Goal: Information Seeking & Learning: Learn about a topic

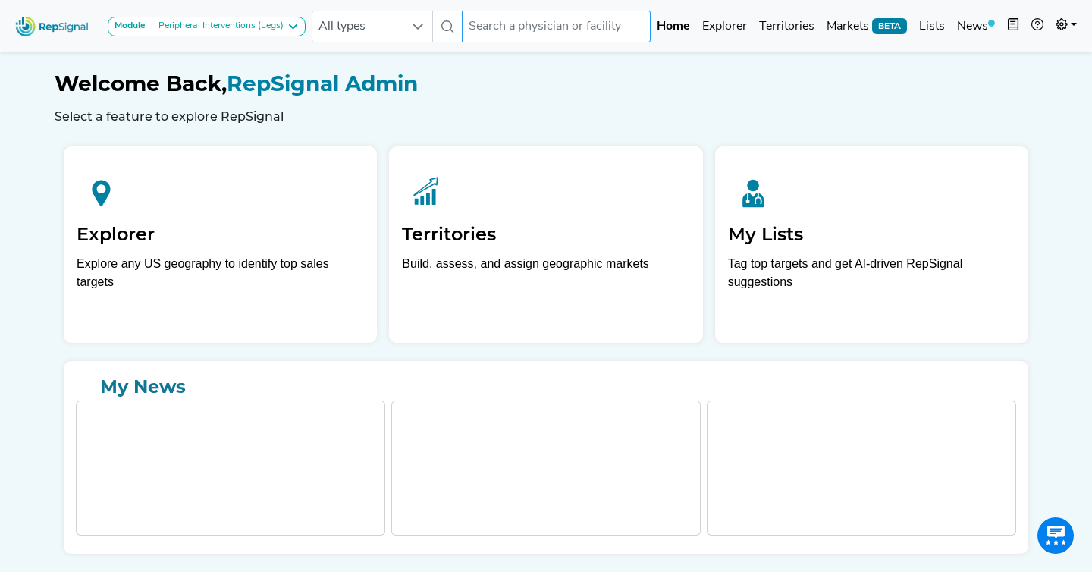
click at [516, 30] on input "text" at bounding box center [557, 27] width 190 height 32
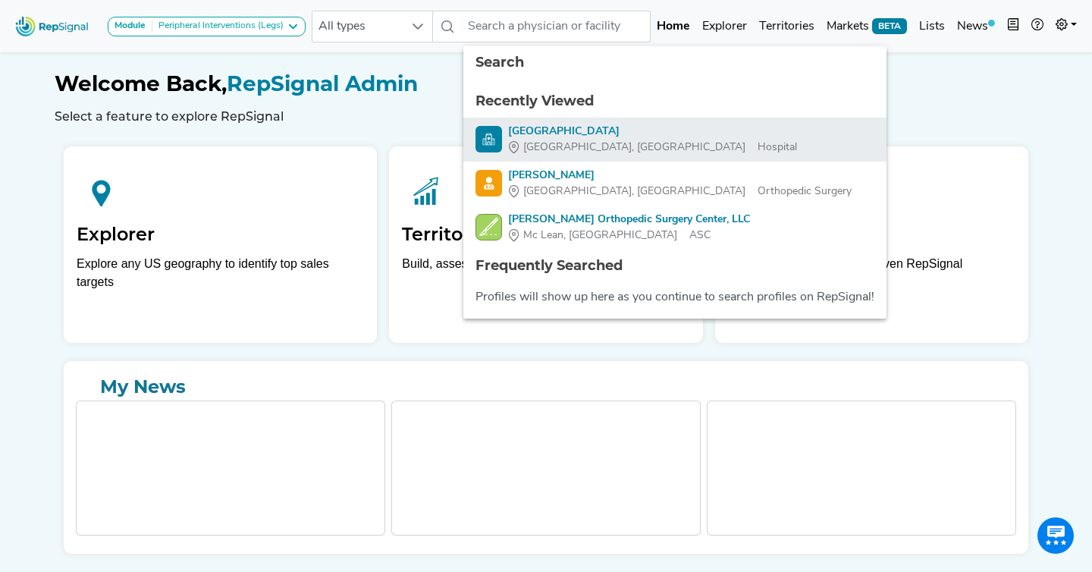
click at [566, 133] on div "Methodist Hospital" at bounding box center [652, 132] width 289 height 16
type input "Methodist Hospital"
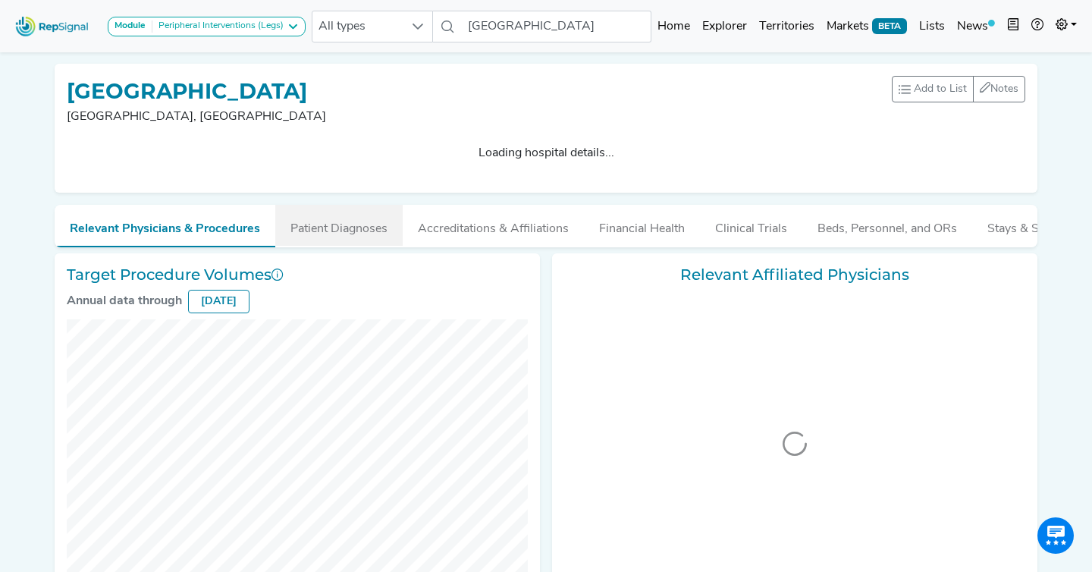
click at [339, 265] on h3 "Target Procedure Volumes" at bounding box center [297, 274] width 461 height 18
checkbox input "false"
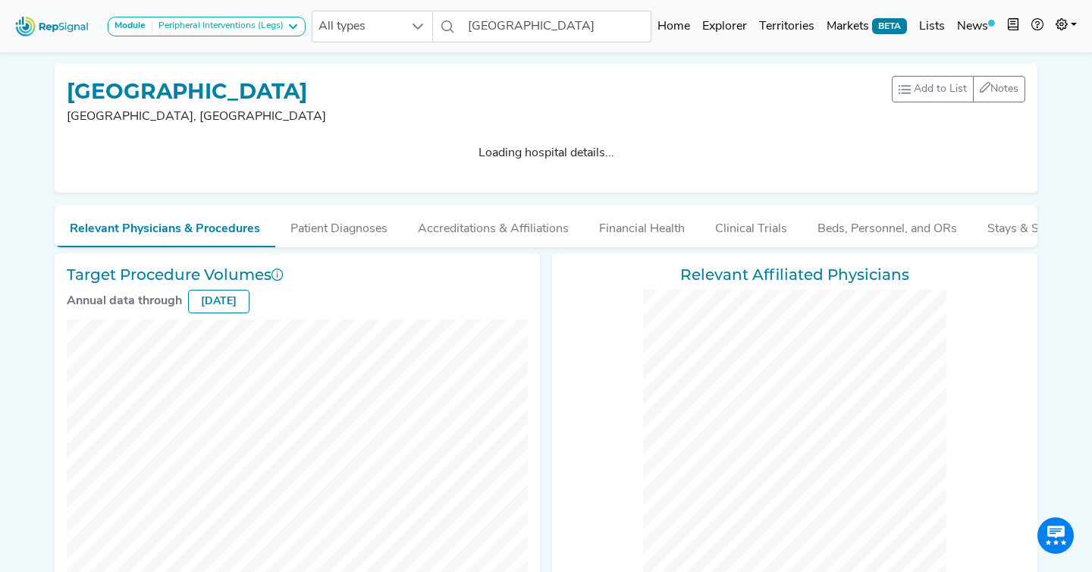
checkbox input "false"
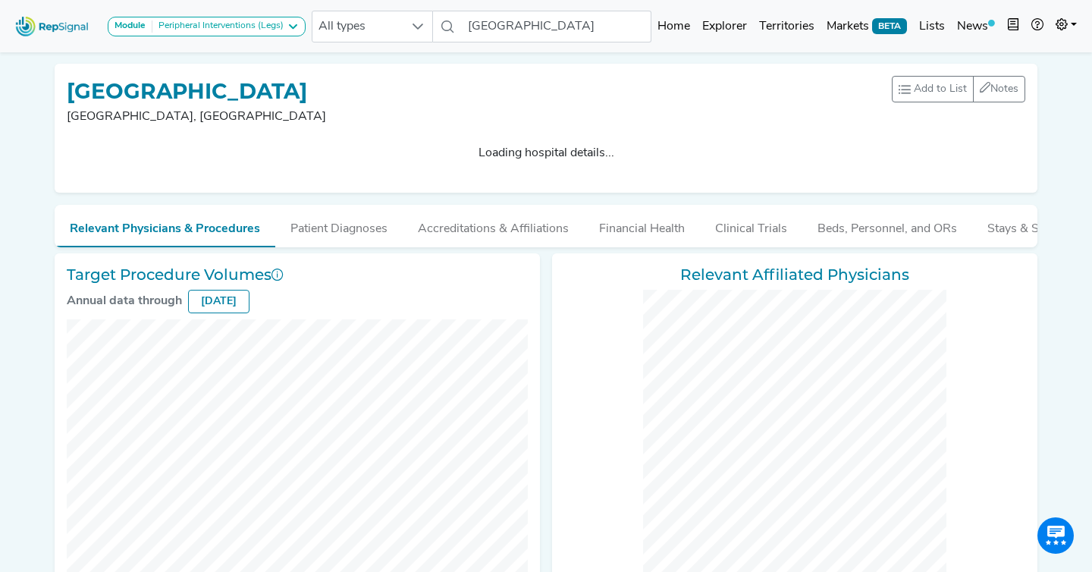
checkbox input "false"
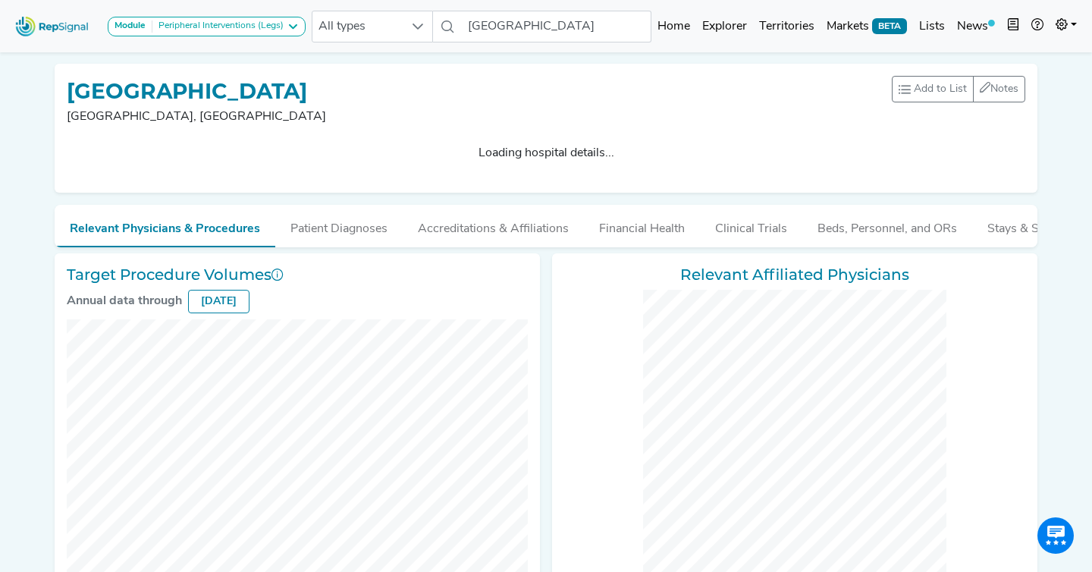
checkbox input "false"
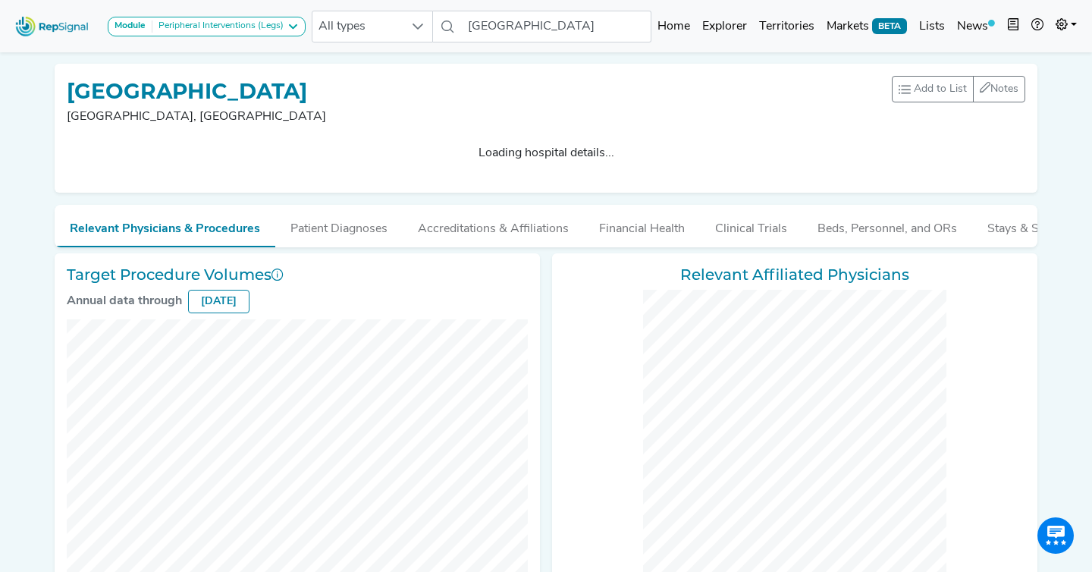
checkbox input "false"
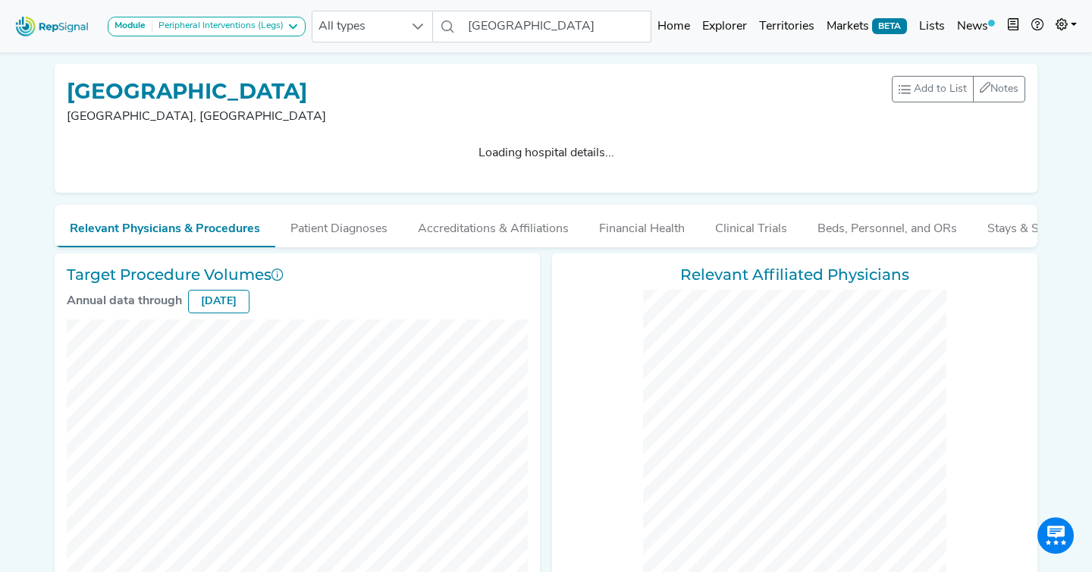
checkbox input "false"
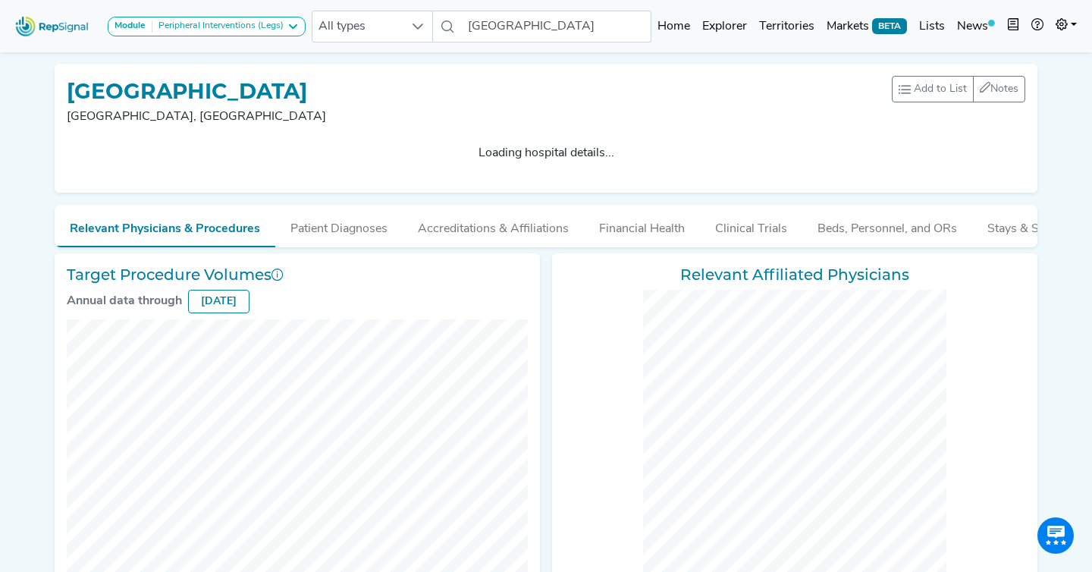
checkbox input "false"
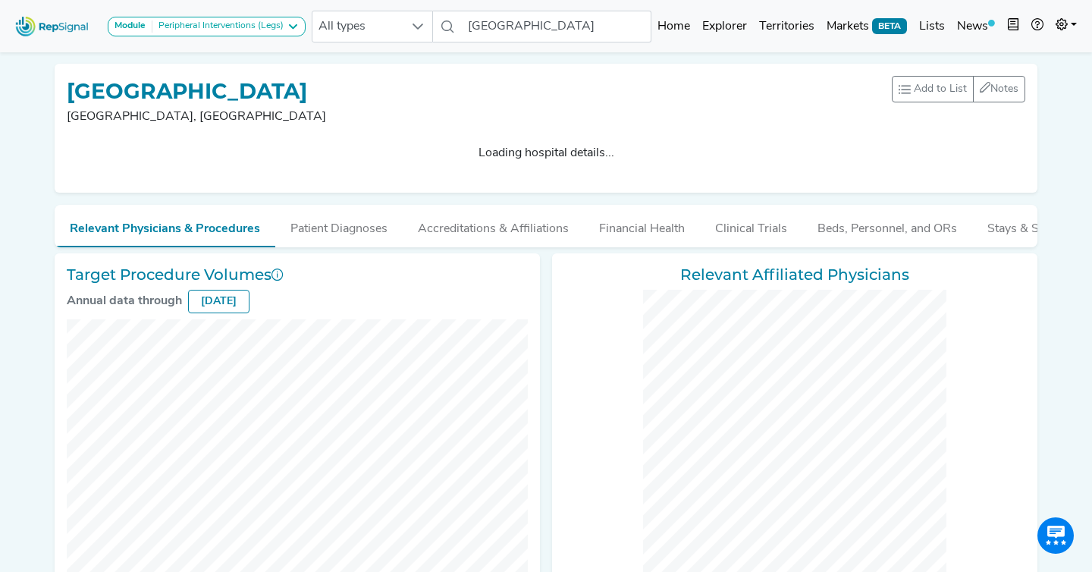
checkbox input "false"
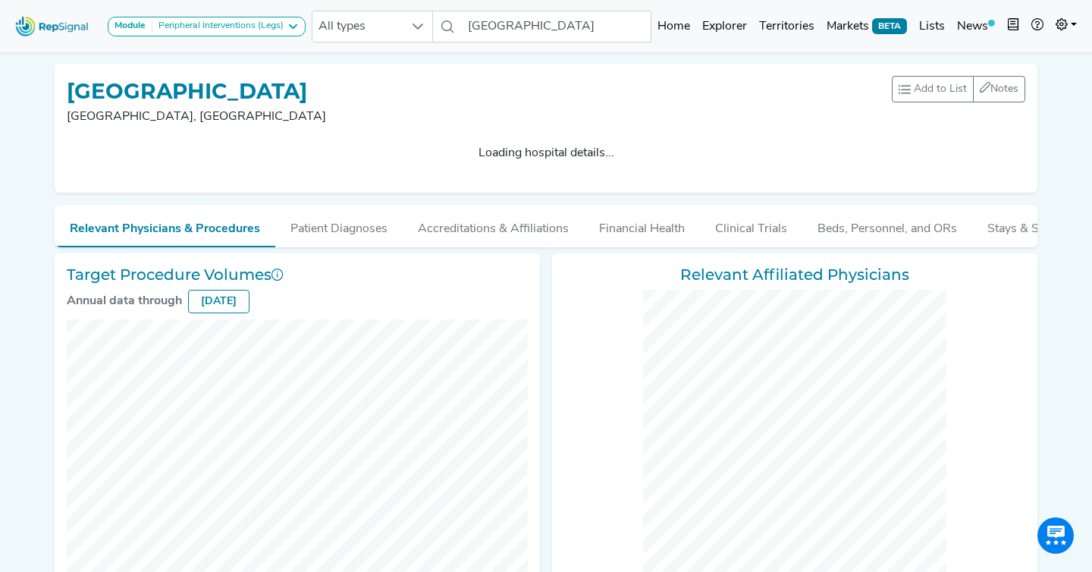
checkbox input "false"
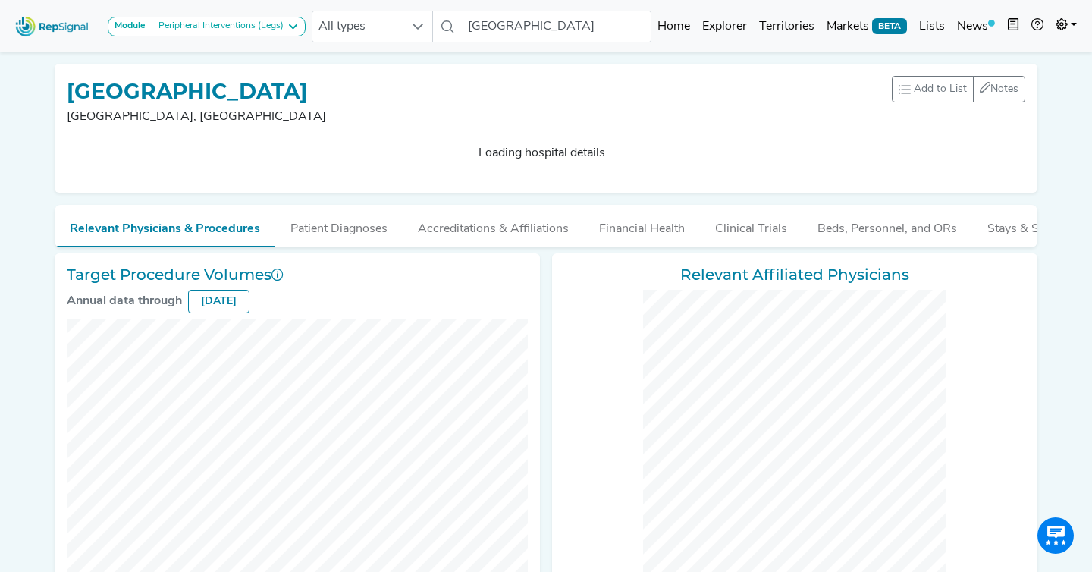
checkbox input "false"
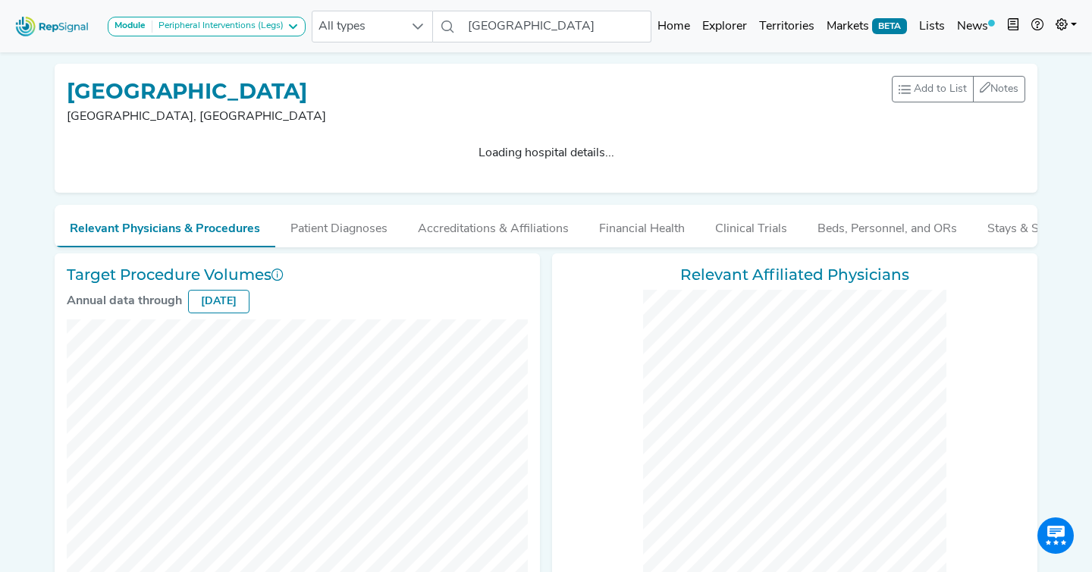
checkbox input "false"
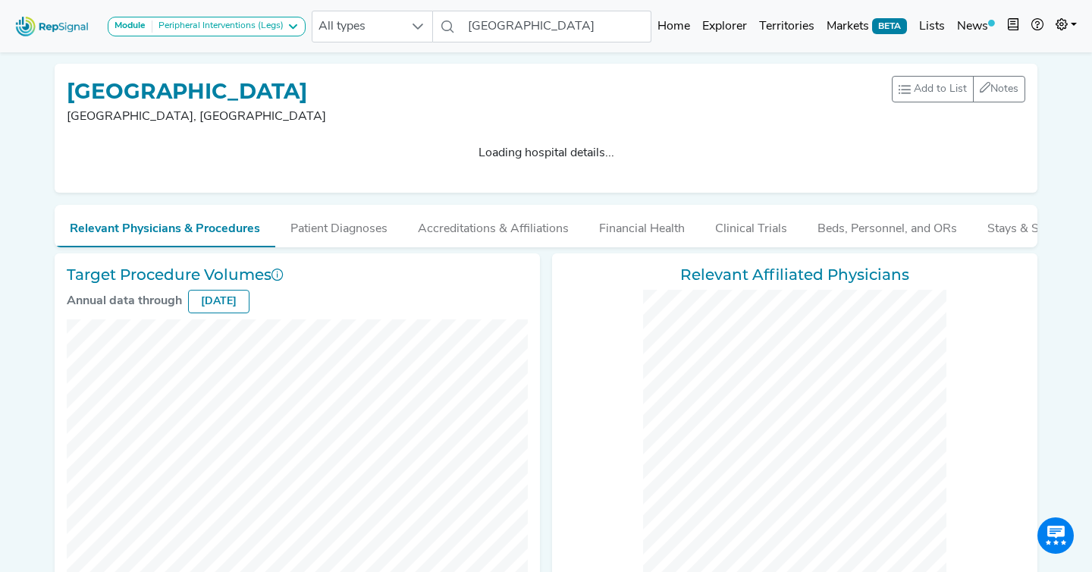
checkbox input "false"
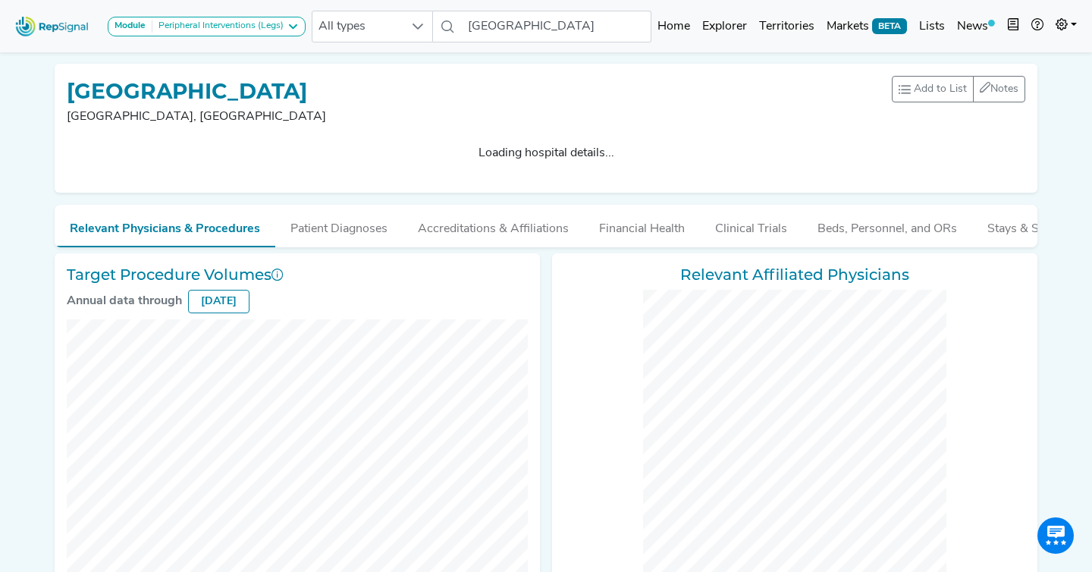
checkbox input "false"
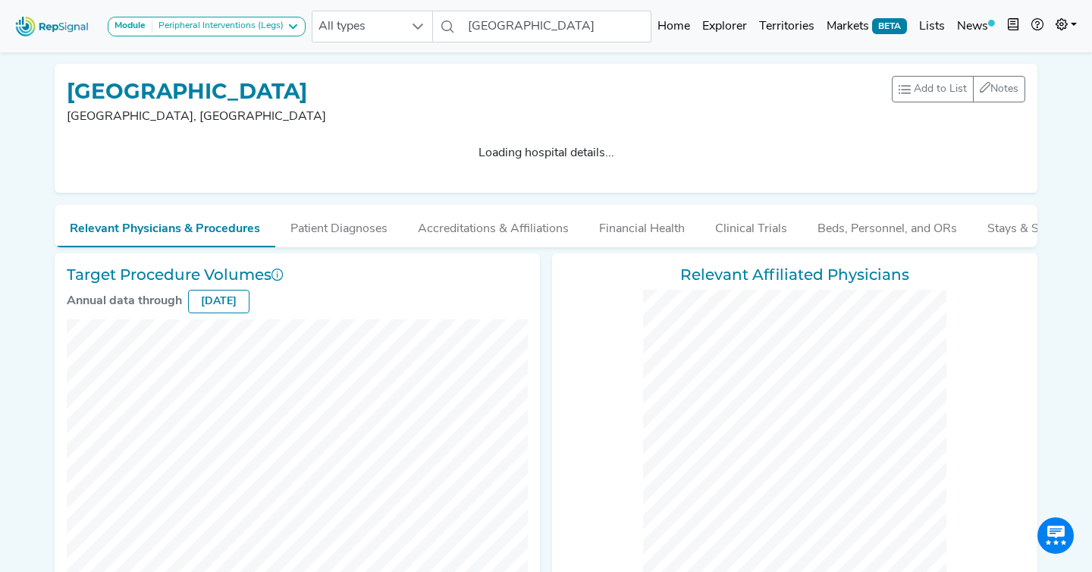
checkbox input "false"
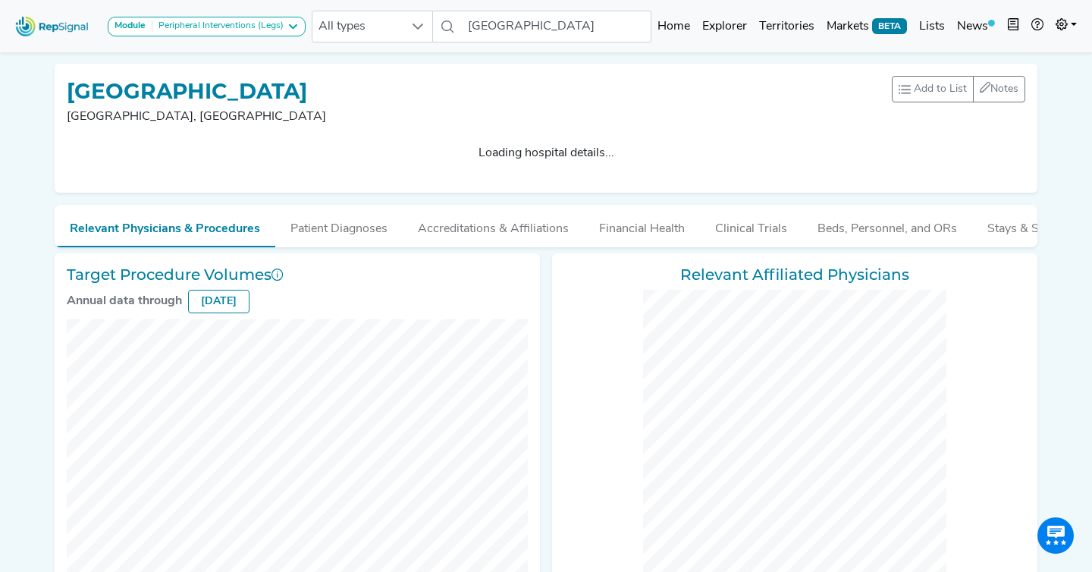
checkbox input "false"
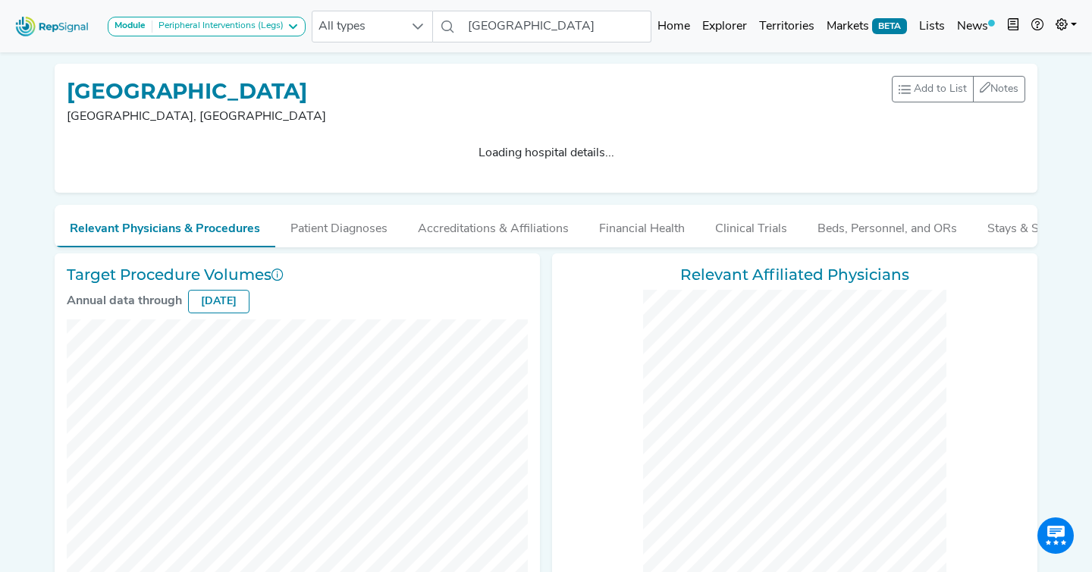
checkbox input "false"
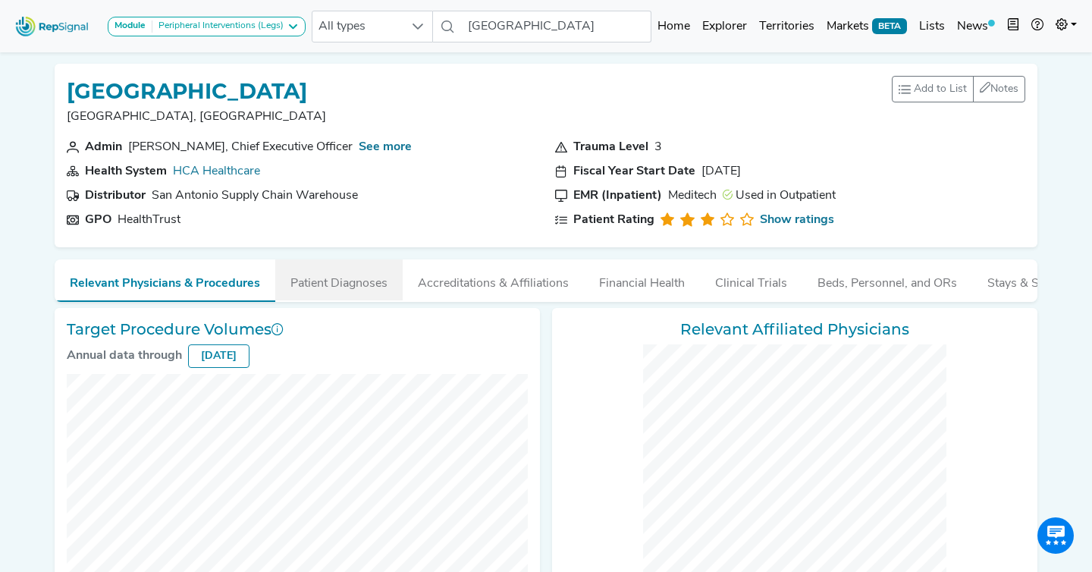
click at [356, 293] on button "Patient Diagnoses" at bounding box center [338, 279] width 127 height 41
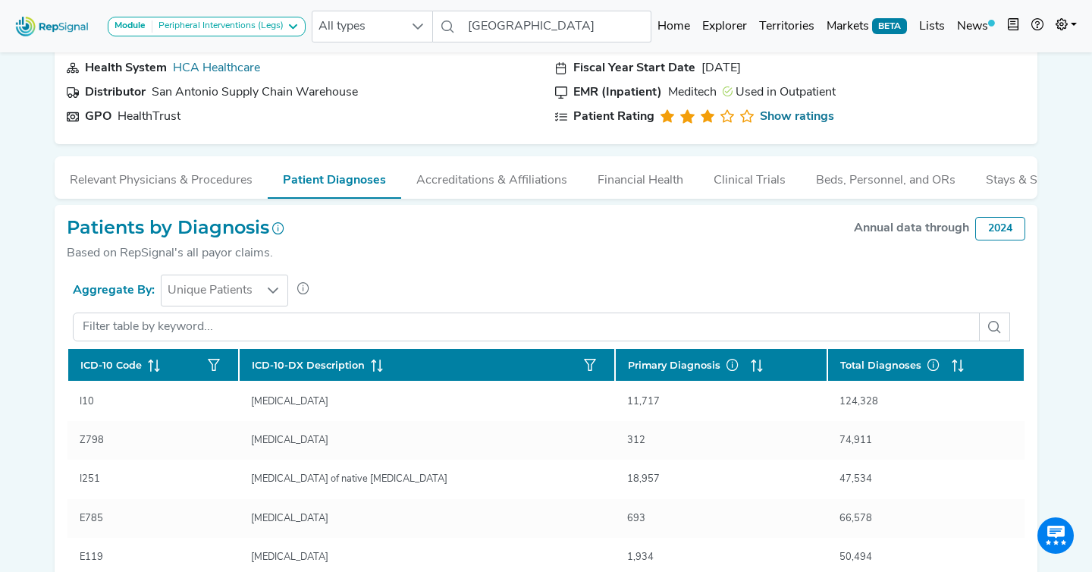
scroll to position [90, 0]
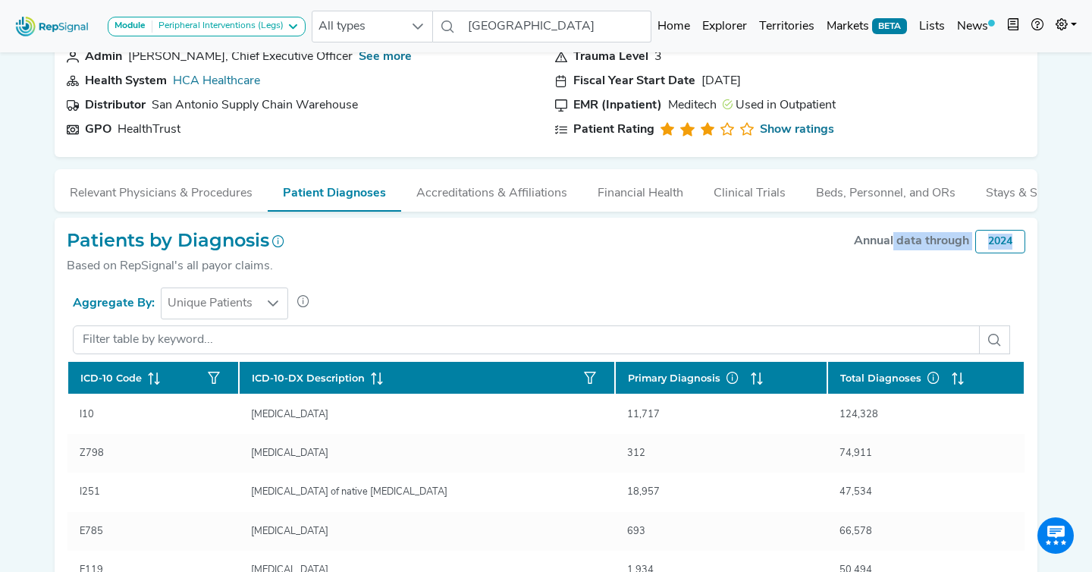
drag, startPoint x: 1013, startPoint y: 249, endPoint x: 891, endPoint y: 237, distance: 122.7
click at [891, 237] on div "Annual data through 2024" at bounding box center [939, 242] width 171 height 24
click at [891, 237] on div "Annual data through" at bounding box center [911, 241] width 115 height 18
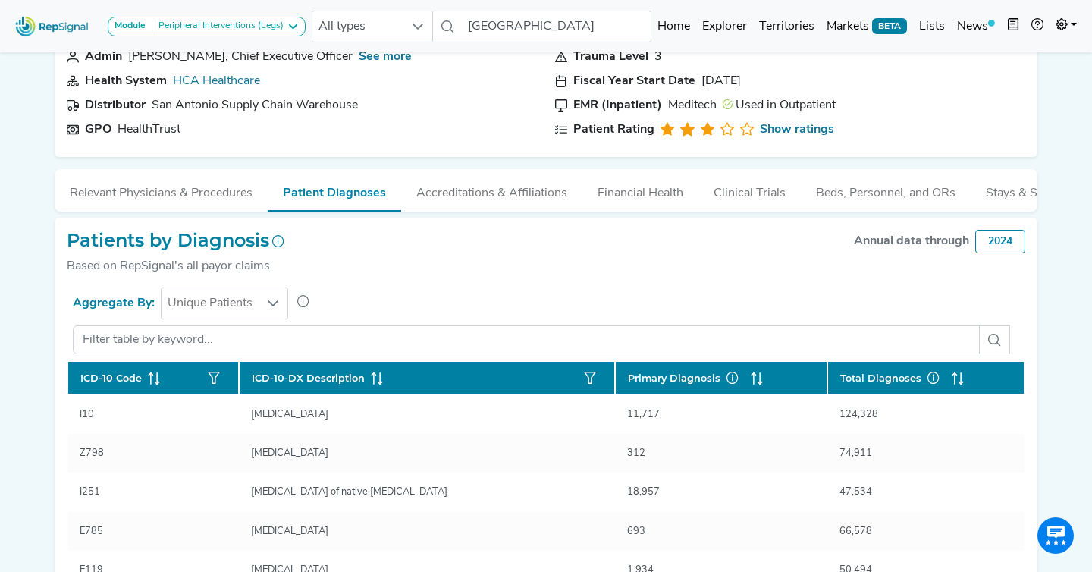
click at [827, 265] on div "Patients by Diagnosis Based on RepSignal's all payor claims. Annual data throug…" at bounding box center [546, 259] width 958 height 58
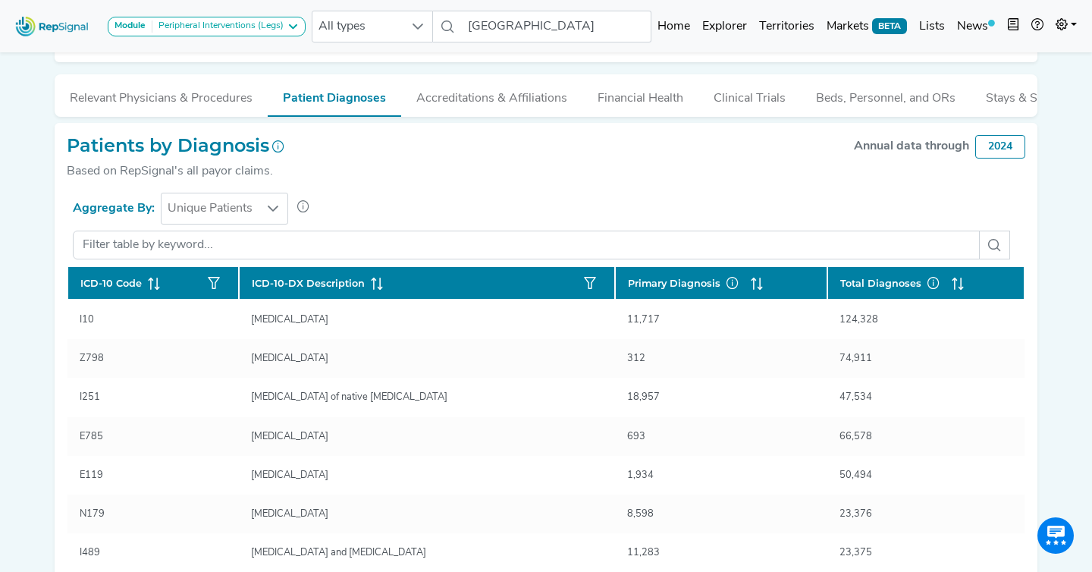
scroll to position [188, 0]
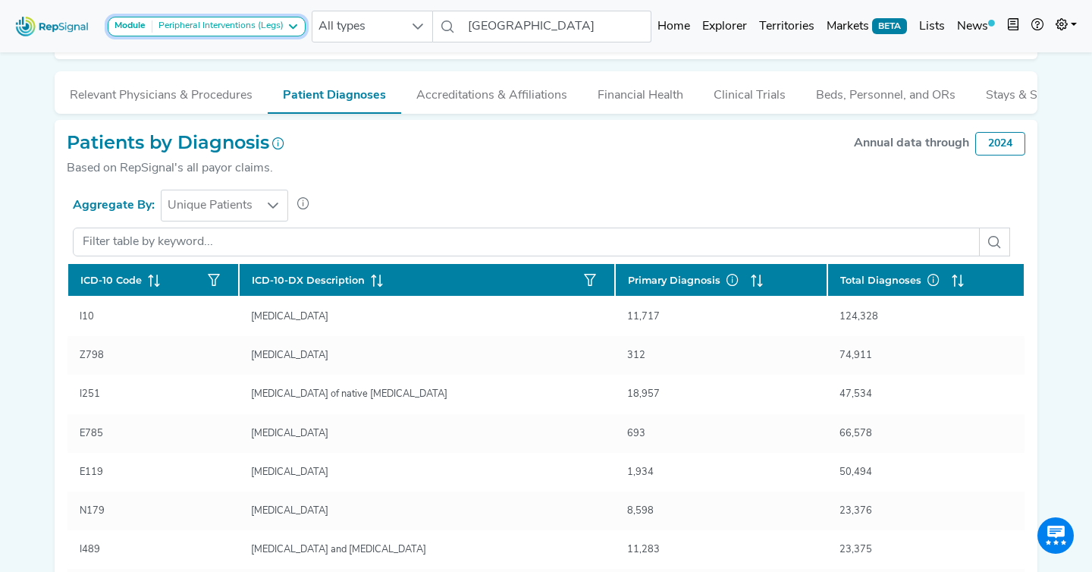
click at [274, 28] on div "Peripheral Interventions (Legs)" at bounding box center [217, 26] width 131 height 12
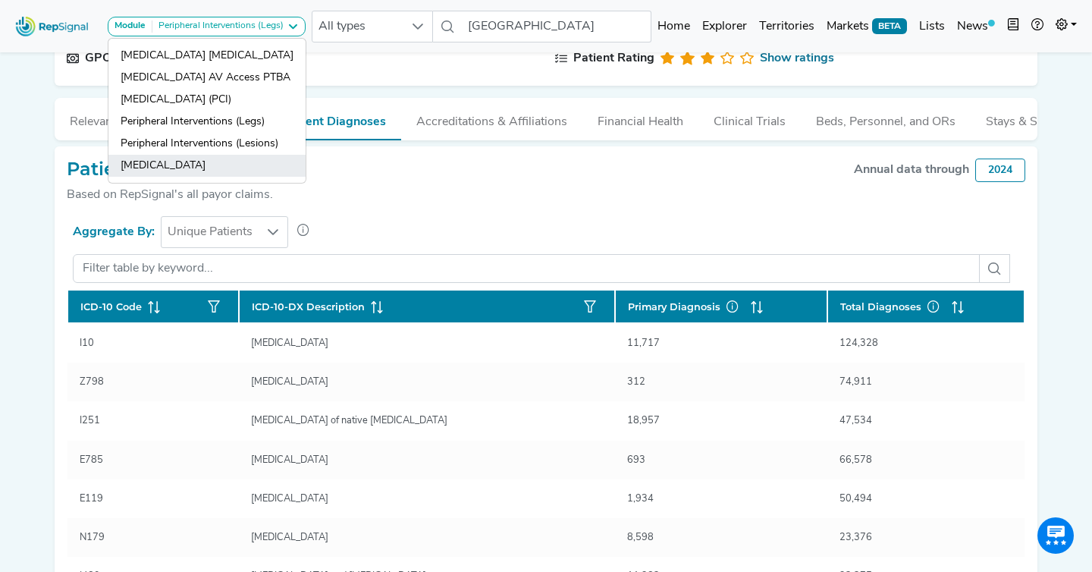
click at [253, 170] on link "Podiatry" at bounding box center [206, 166] width 197 height 22
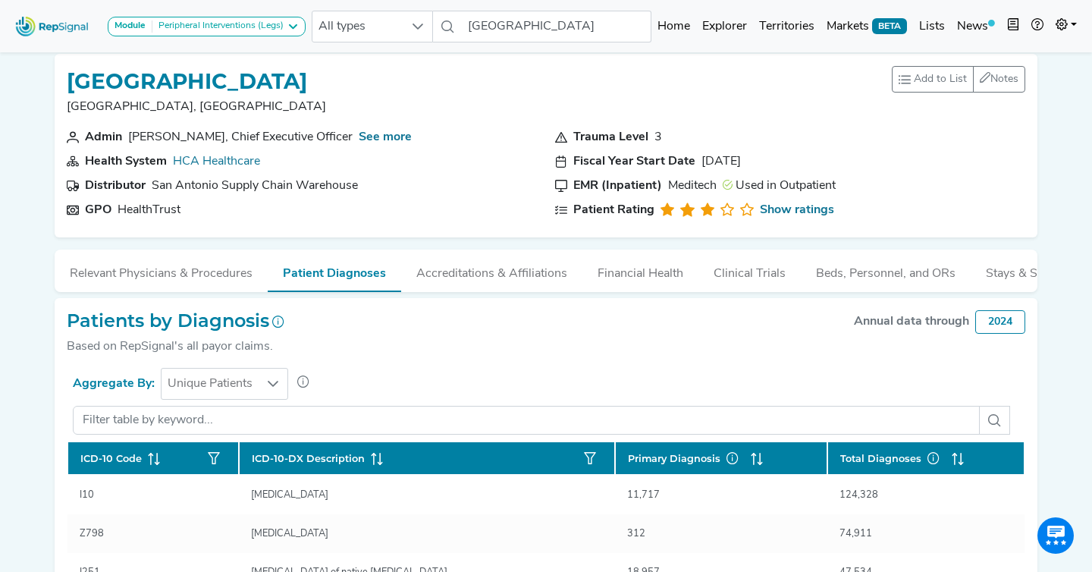
scroll to position [0, 0]
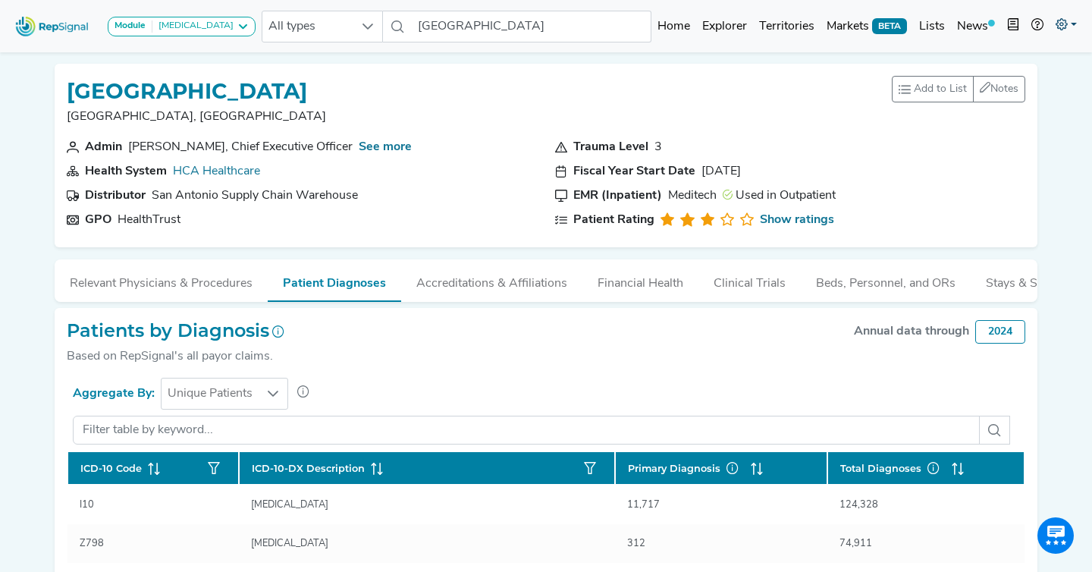
click at [1071, 26] on link at bounding box center [1065, 26] width 33 height 30
click at [1023, 67] on link "My Account" at bounding box center [1022, 65] width 120 height 30
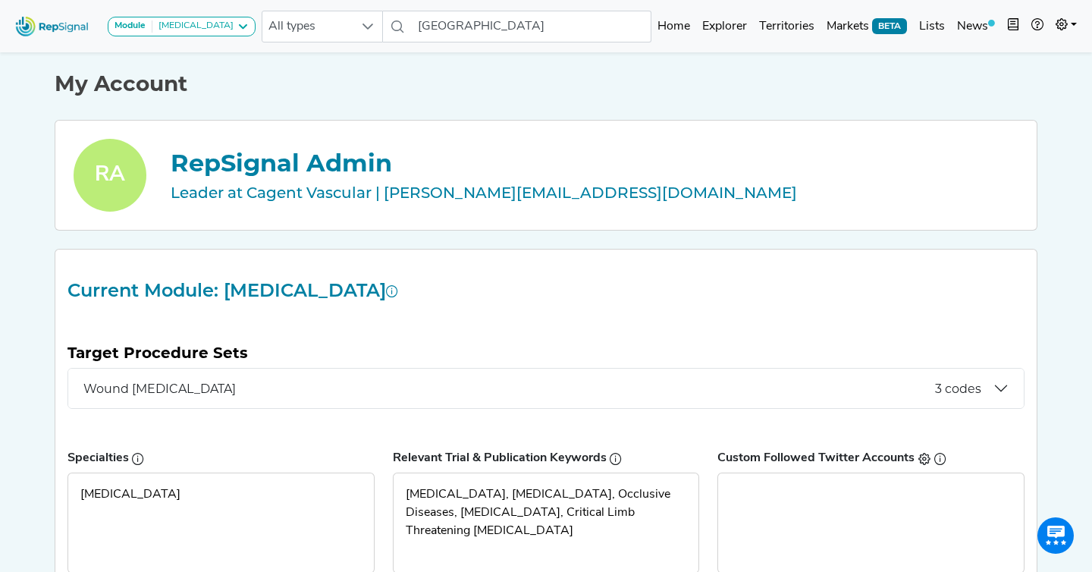
click at [194, 11] on div "Module Podiatry Lower Leg Amputation Dialysis AV Access PTBA Percutaneous Coron…" at bounding box center [135, 26] width 252 height 40
click at [193, 19] on button "Module Podiatry" at bounding box center [182, 27] width 148 height 20
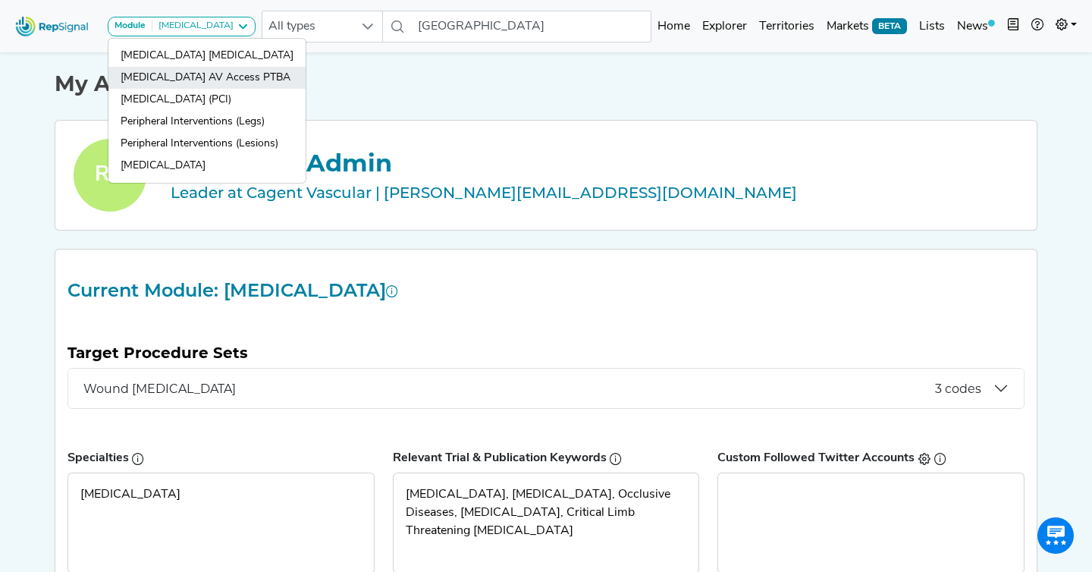
click at [196, 72] on link "Dialysis AV Access PTBA" at bounding box center [206, 78] width 197 height 22
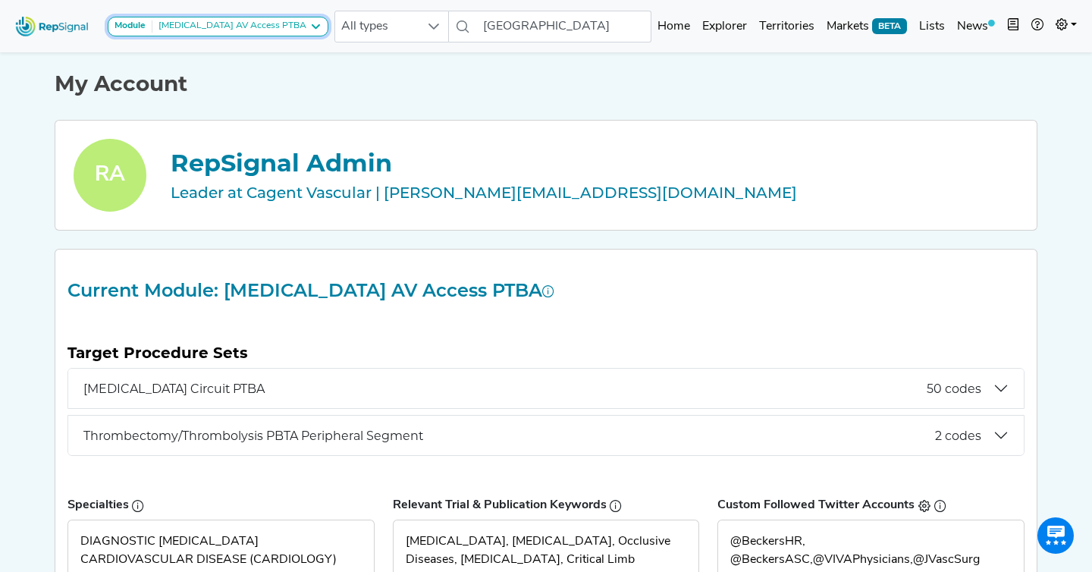
click at [196, 23] on div "Dialysis AV Access PTBA" at bounding box center [229, 26] width 154 height 12
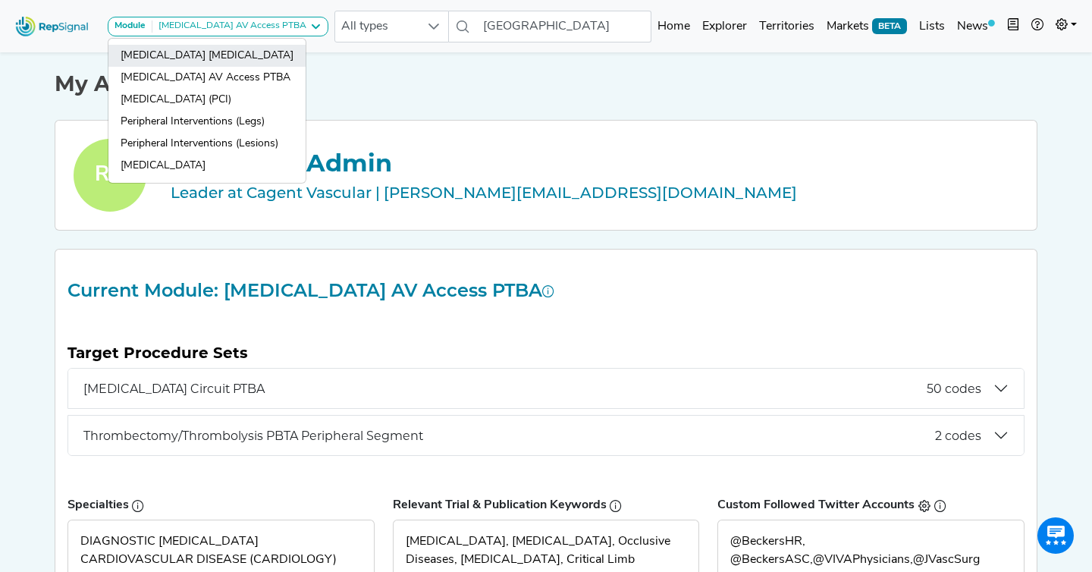
click at [204, 62] on link "[MEDICAL_DATA] [MEDICAL_DATA]" at bounding box center [206, 56] width 197 height 22
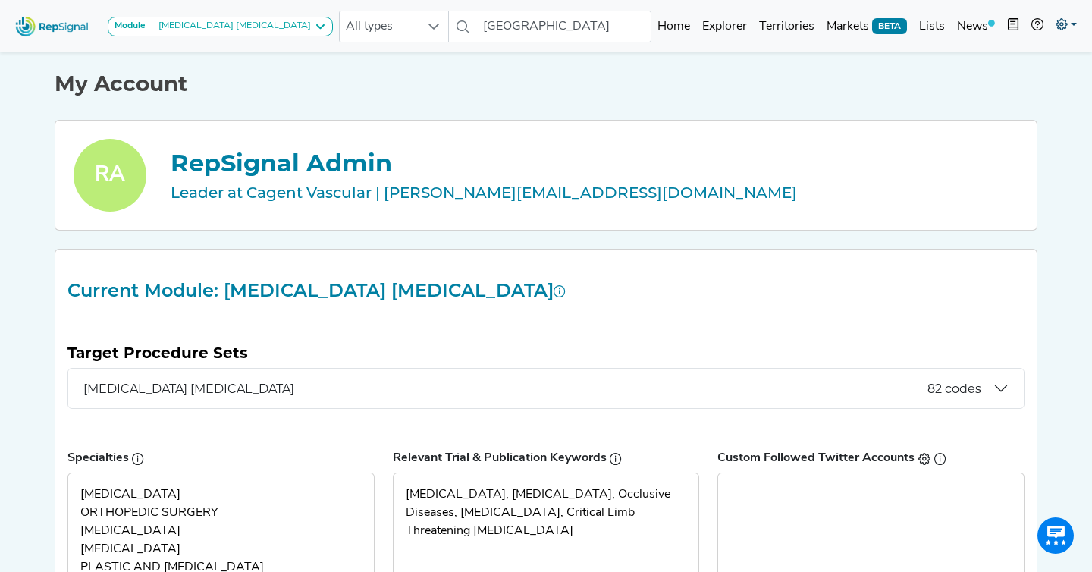
click at [1055, 28] on icon at bounding box center [1061, 24] width 12 height 12
click at [996, 97] on link "Admin" at bounding box center [1022, 95] width 120 height 30
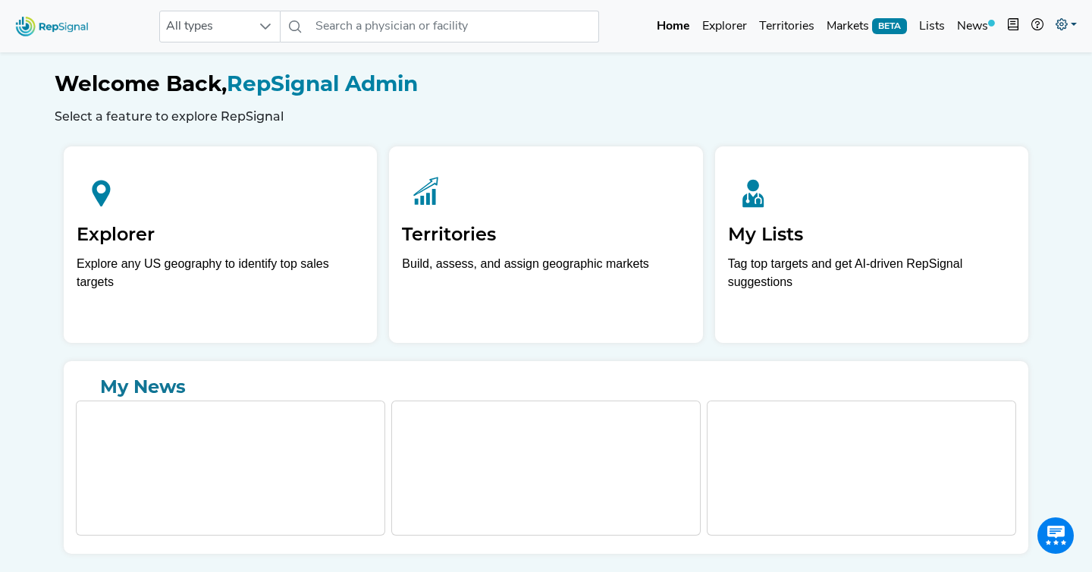
click at [1064, 24] on icon at bounding box center [1061, 24] width 12 height 12
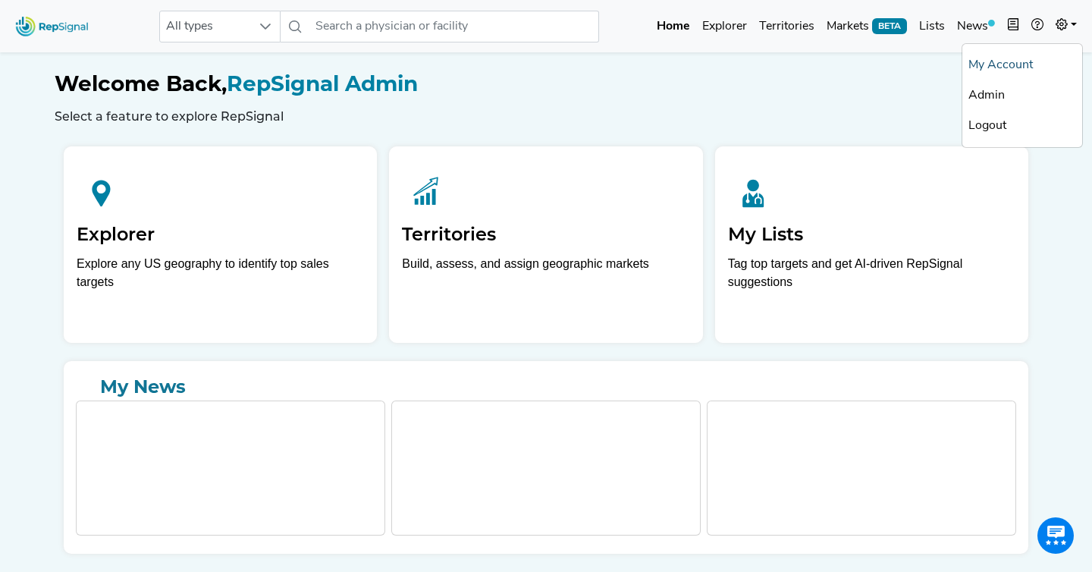
click at [996, 58] on link "My Account" at bounding box center [1022, 65] width 120 height 30
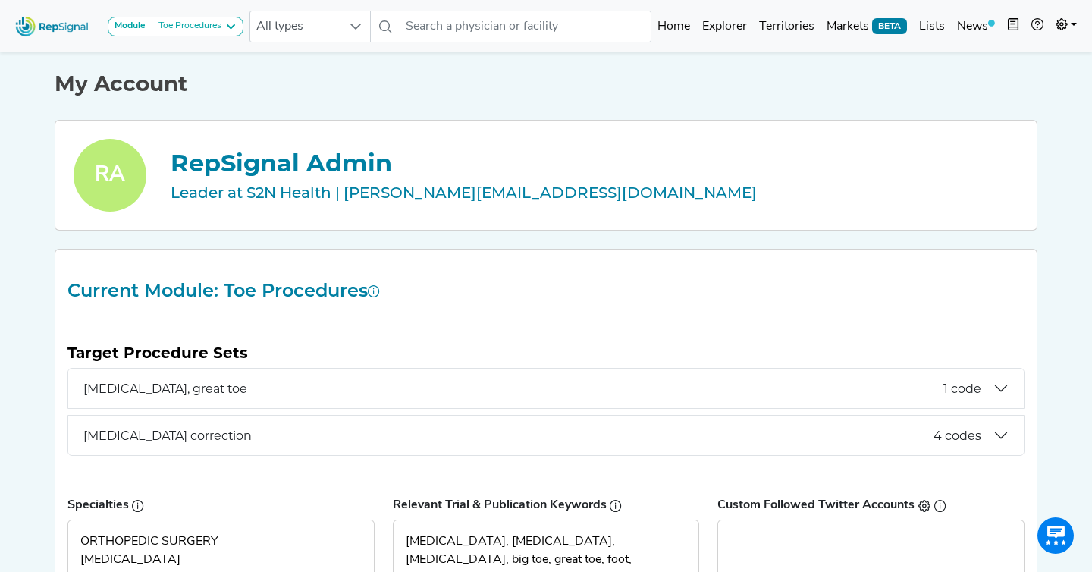
click at [185, 41] on div "Module Toe Procedures AV Access Ambulatory ECG Amputation & Vascular Interventi…" at bounding box center [129, 26] width 240 height 40
click at [189, 29] on div "Toe Procedures" at bounding box center [186, 26] width 69 height 12
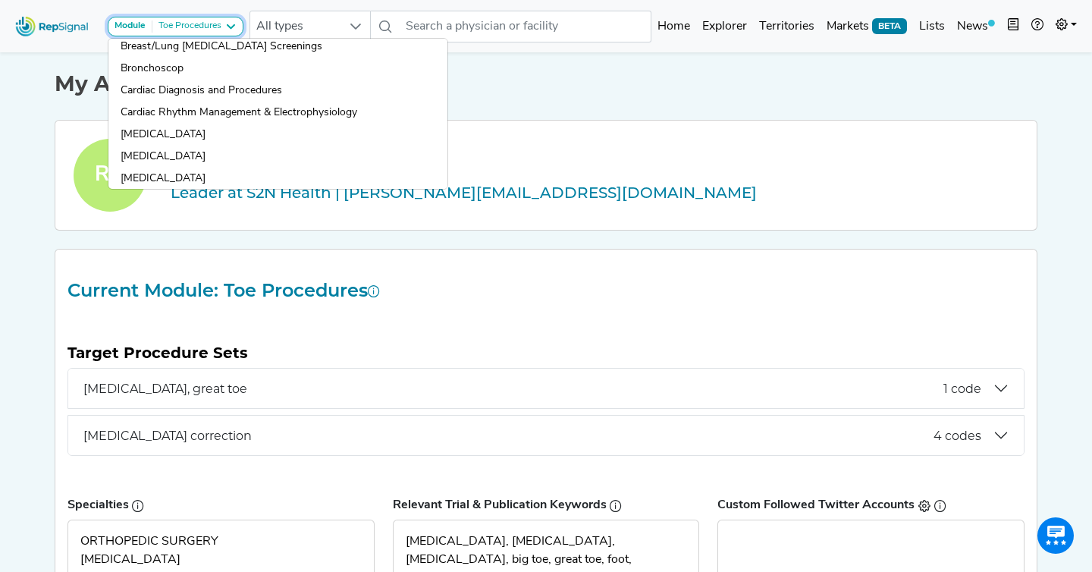
scroll to position [256, 0]
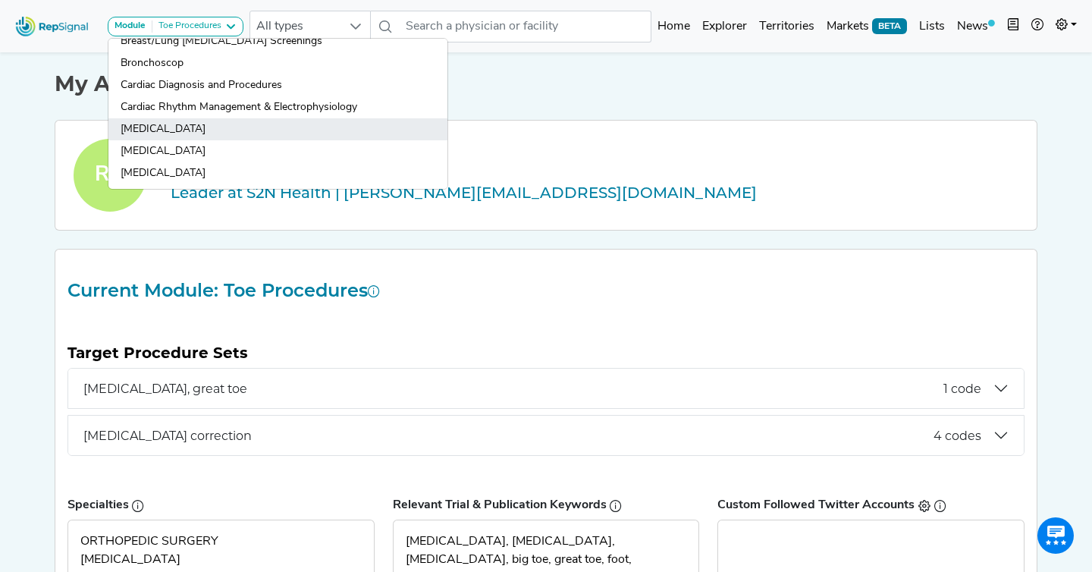
click at [183, 128] on link "Cardiac Stress Test" at bounding box center [277, 129] width 339 height 22
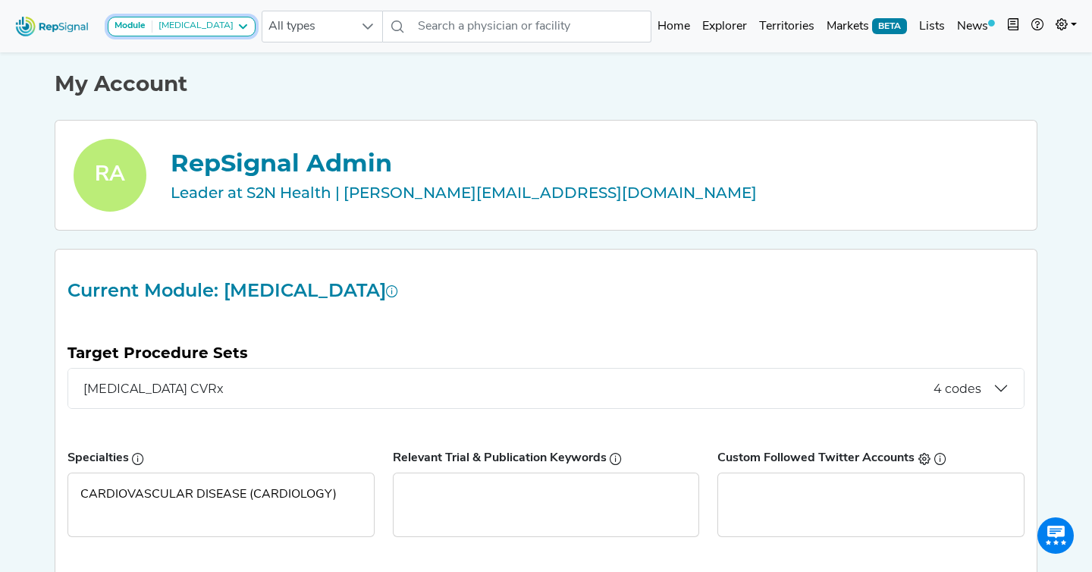
click at [198, 27] on div "Cardiac Stress Test" at bounding box center [192, 26] width 81 height 12
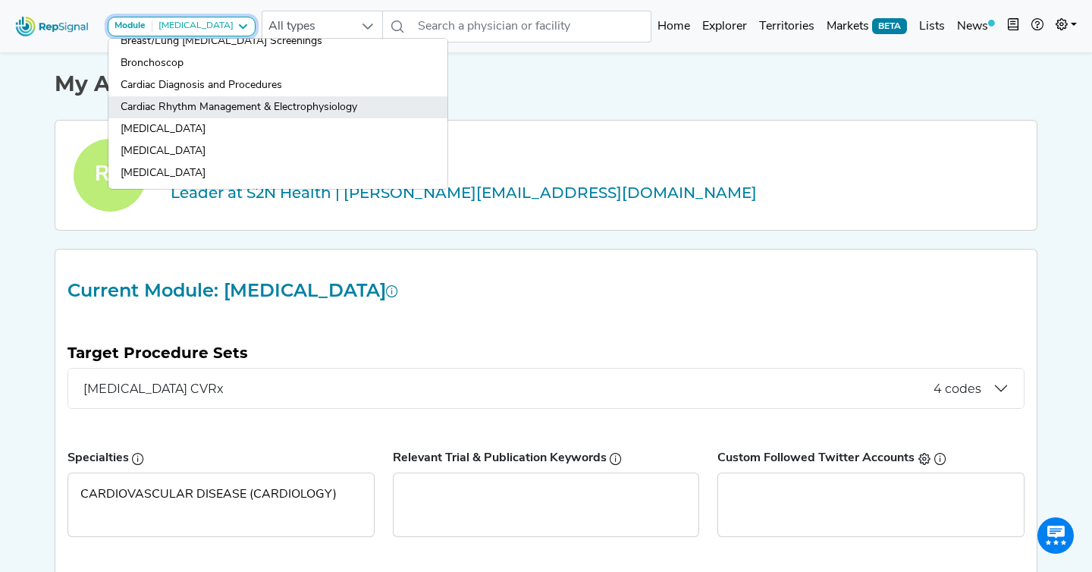
scroll to position [249, 0]
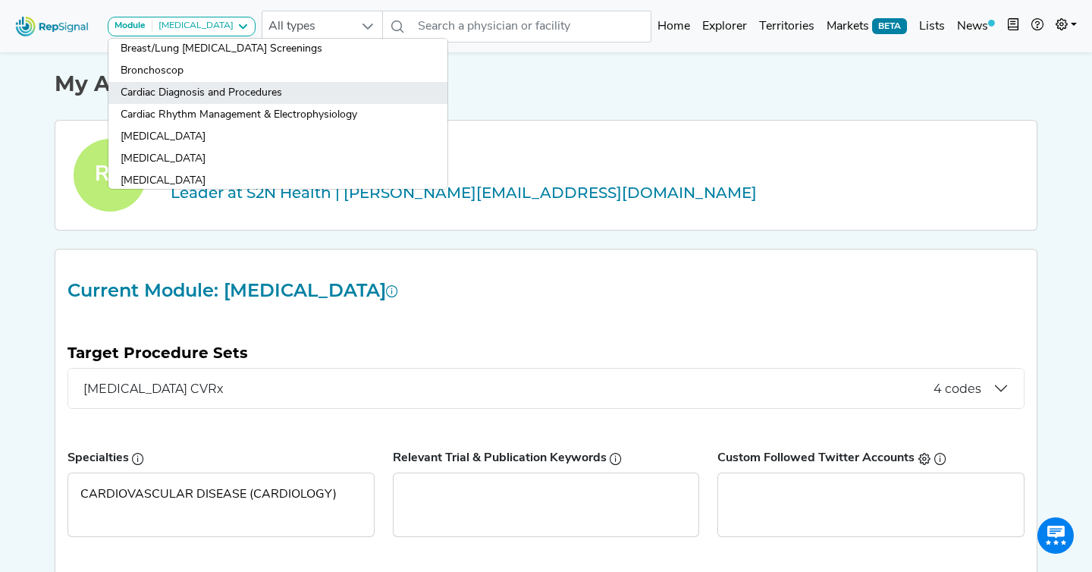
click at [238, 96] on link "Cardiac Diagnosis and Procedures" at bounding box center [277, 93] width 339 height 22
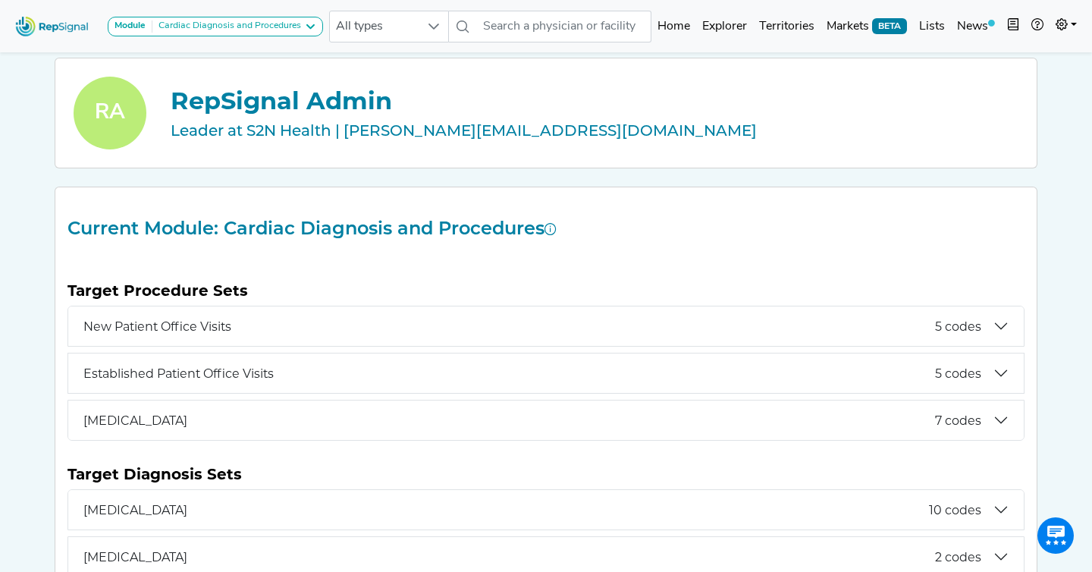
scroll to position [0, 0]
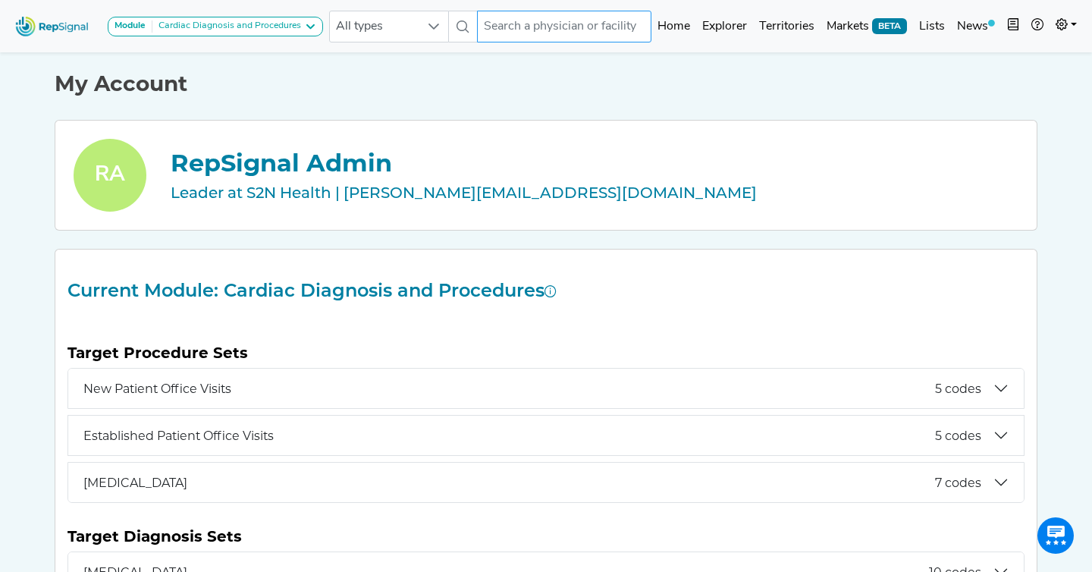
click at [523, 21] on input "text" at bounding box center [564, 27] width 174 height 32
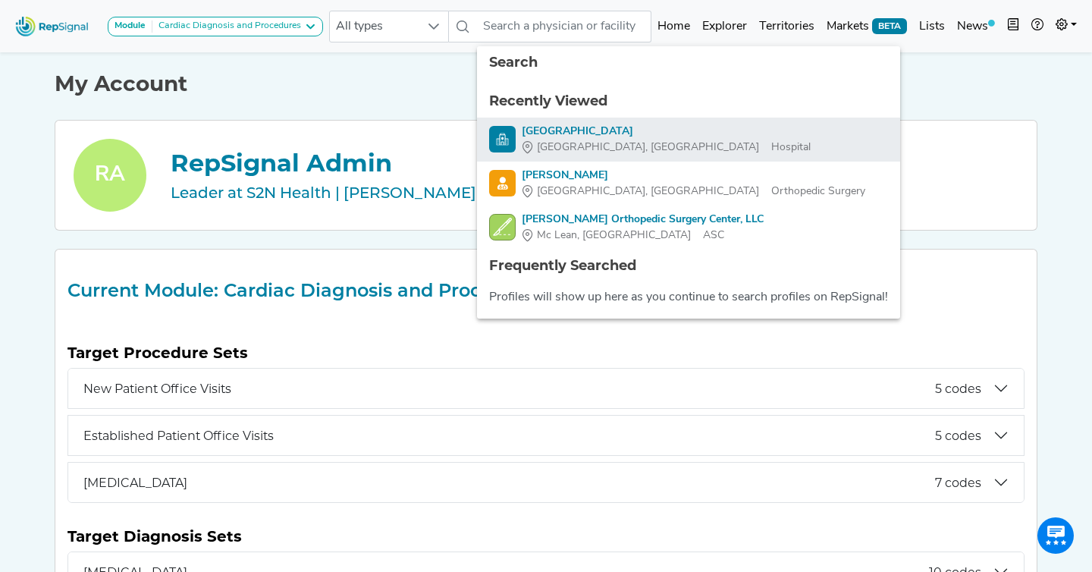
click at [541, 127] on div "Methodist Hospital" at bounding box center [666, 132] width 289 height 16
type input "Methodist Hospital"
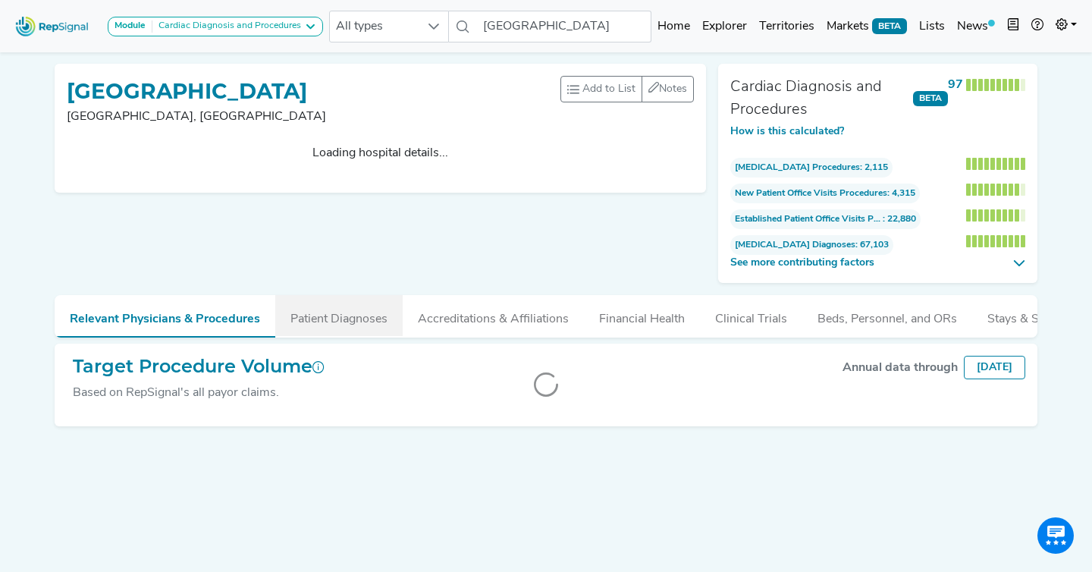
click at [334, 313] on button "Patient Diagnoses" at bounding box center [338, 315] width 127 height 41
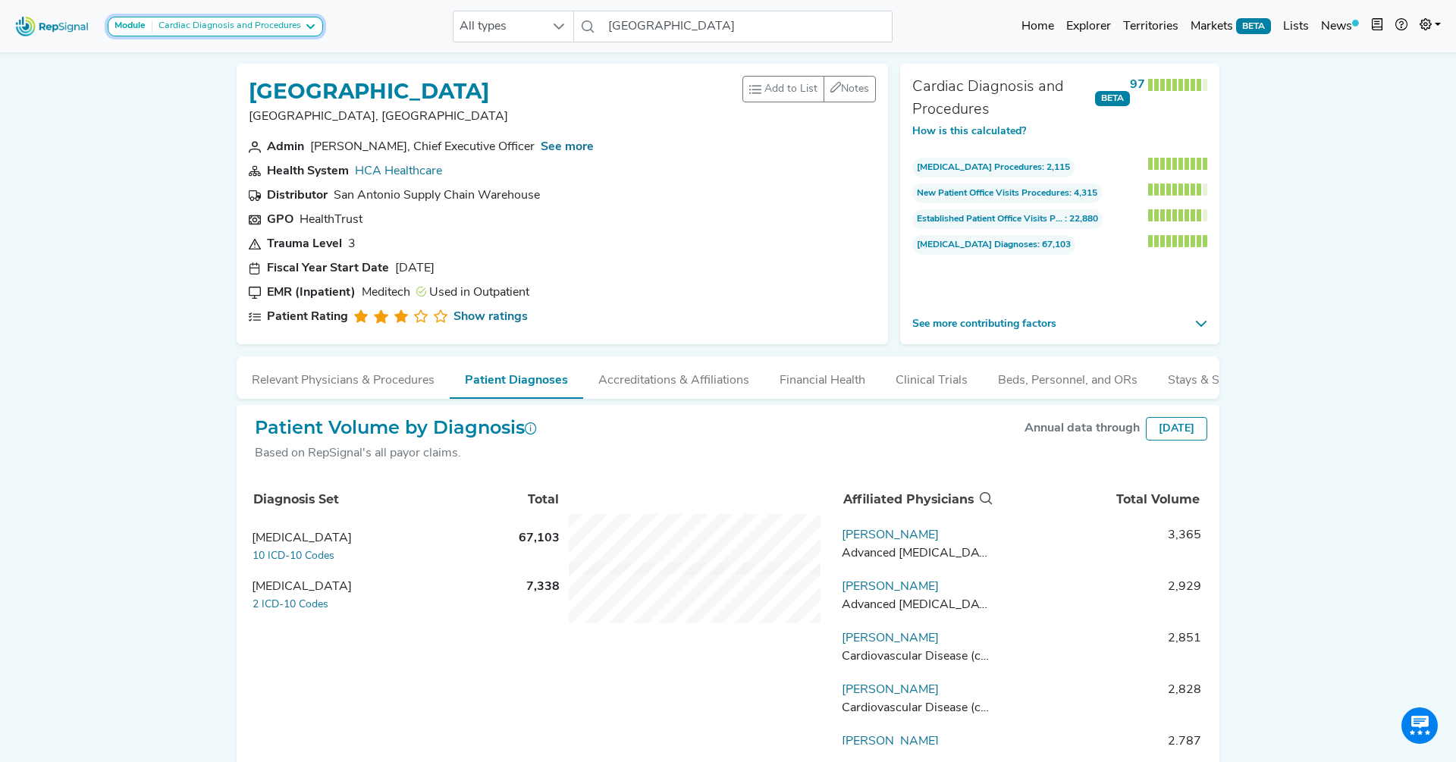
click at [295, 30] on div "Cardiac Diagnosis and Procedures" at bounding box center [226, 26] width 149 height 12
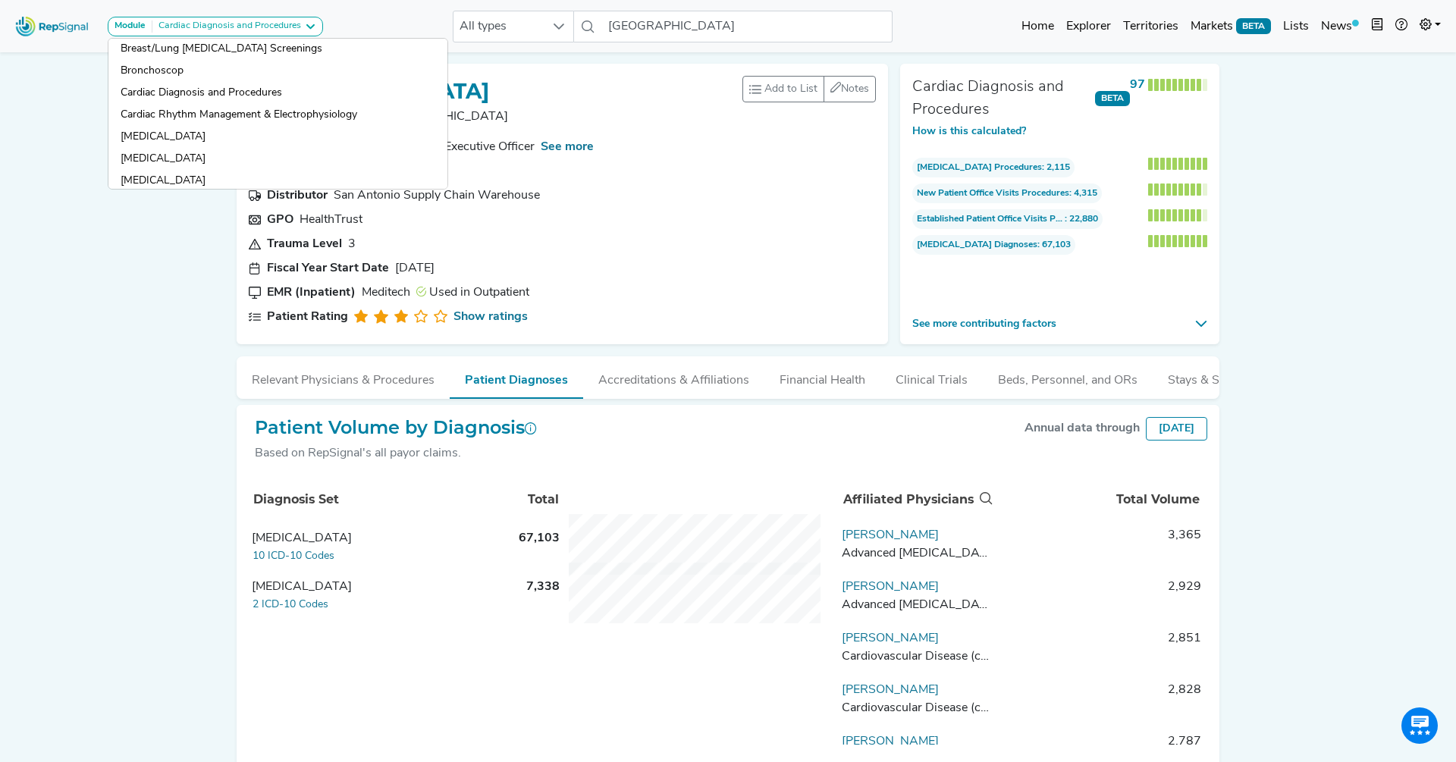
click at [281, 192] on link "Colonoscopy" at bounding box center [277, 203] width 339 height 22
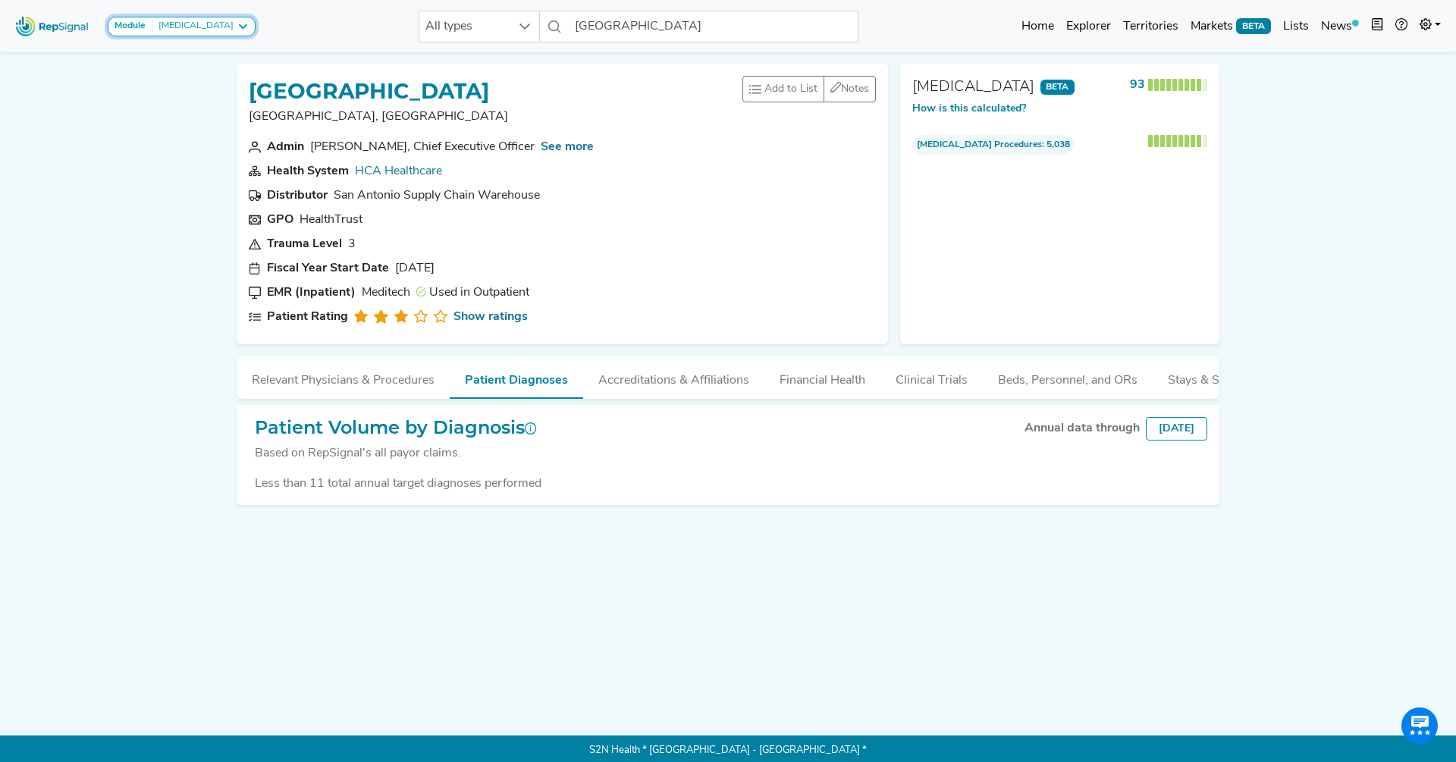
click at [237, 30] on icon at bounding box center [243, 26] width 12 height 12
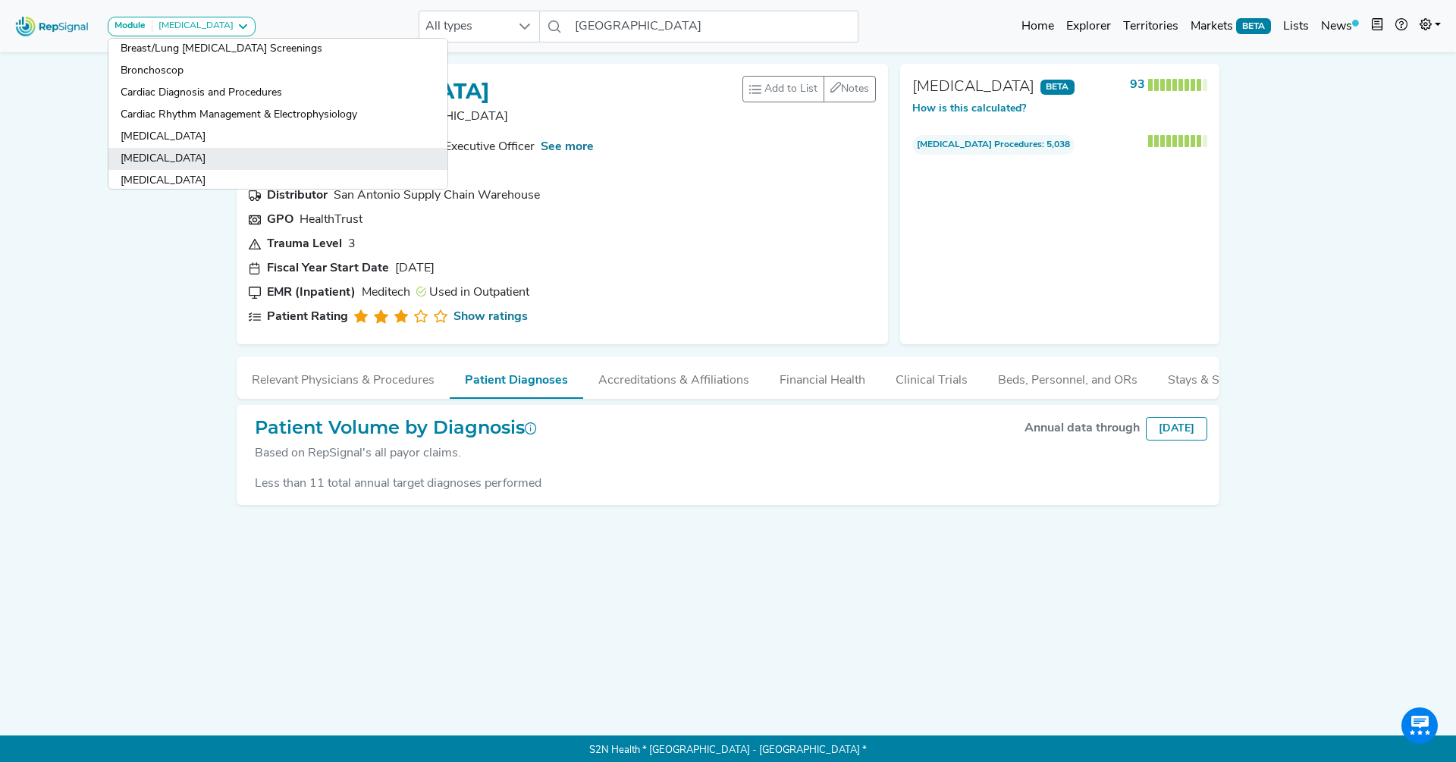
click at [193, 148] on link "Cardiac Surgery" at bounding box center [277, 159] width 339 height 22
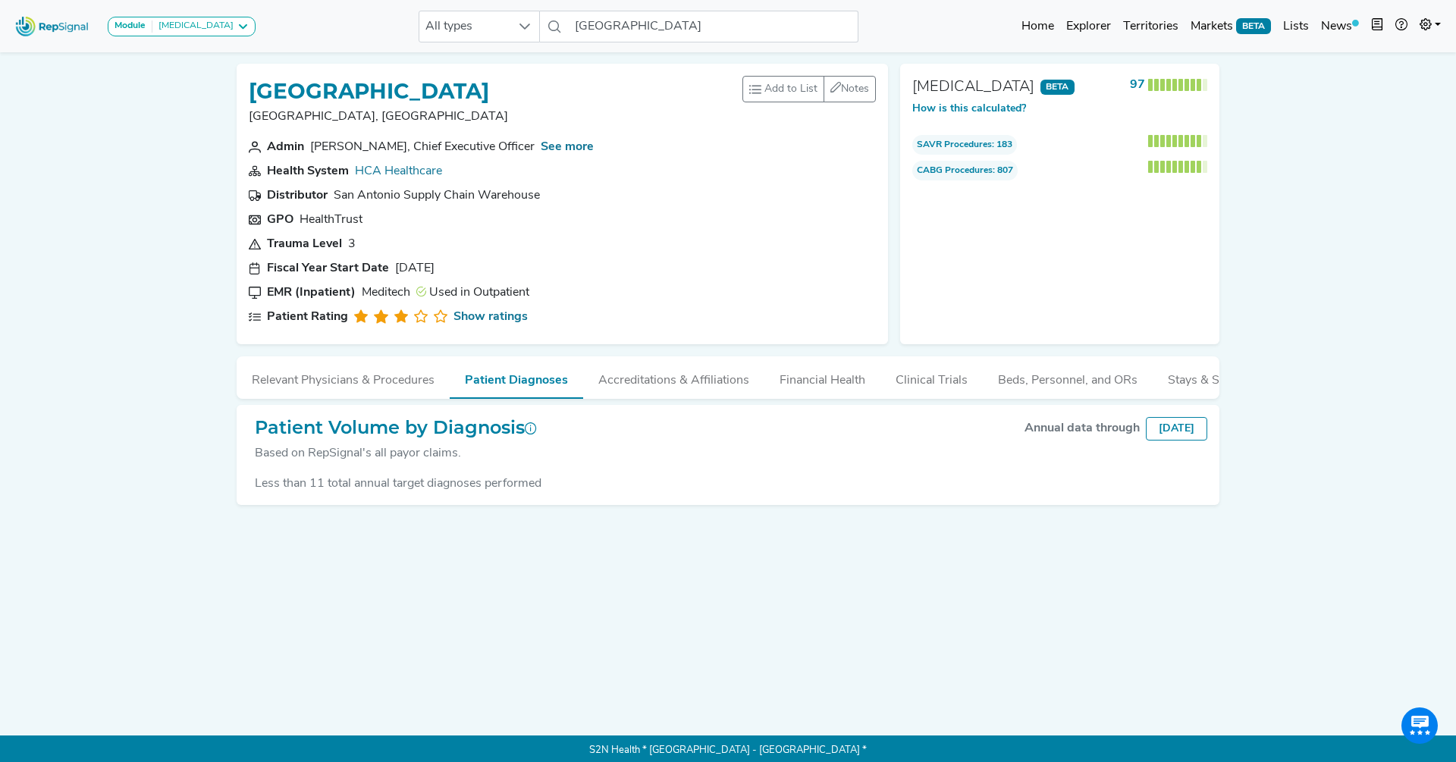
click at [359, 483] on div "Less than 11 total annual target diagnoses performed" at bounding box center [728, 484] width 958 height 18
click at [239, 470] on div "Patient Volume by Diagnosis Based on RepSignal's all payor claims. Annual data …" at bounding box center [728, 455] width 983 height 101
click at [359, 386] on button "Relevant Physicians & Procedures" at bounding box center [343, 376] width 213 height 41
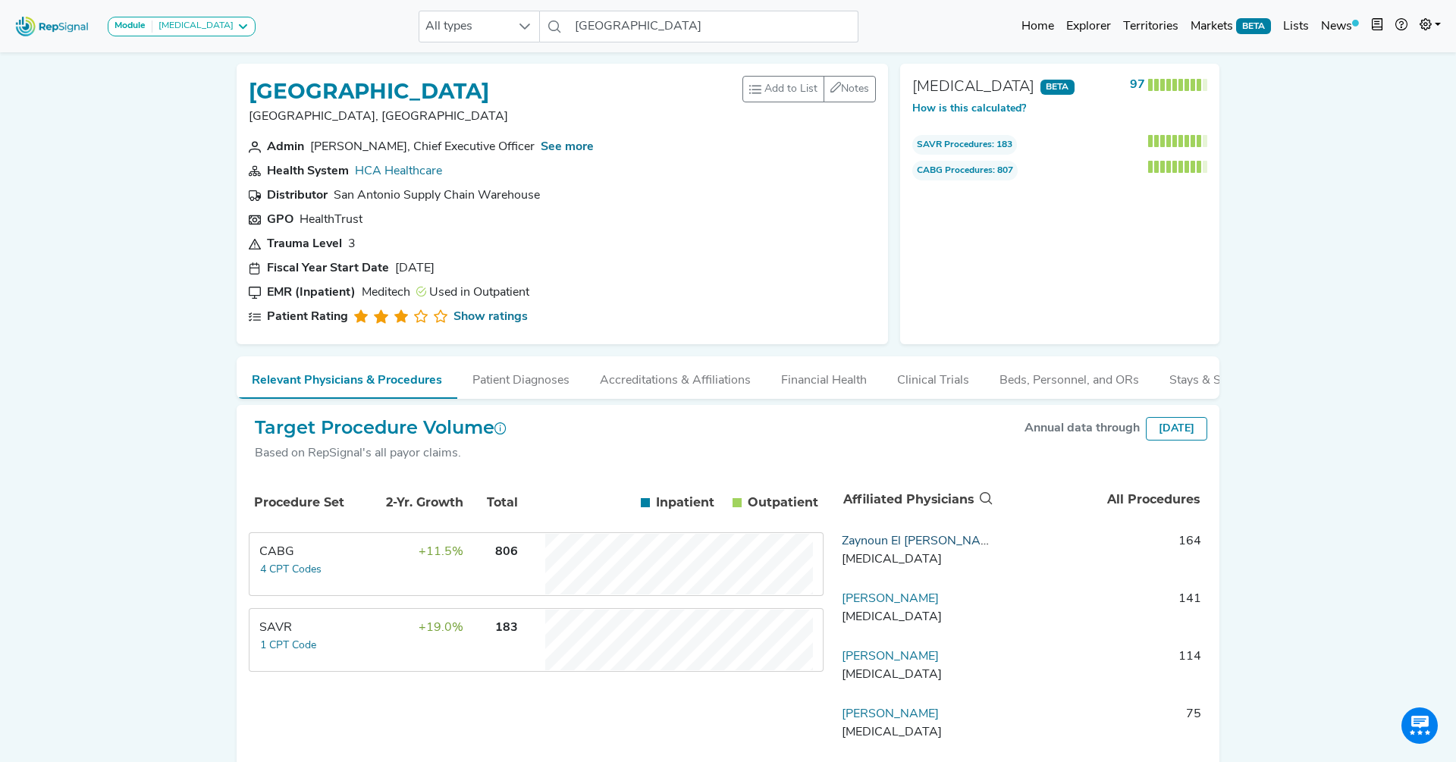
click at [867, 538] on link "Zaynoun El Khoury" at bounding box center [921, 541] width 159 height 12
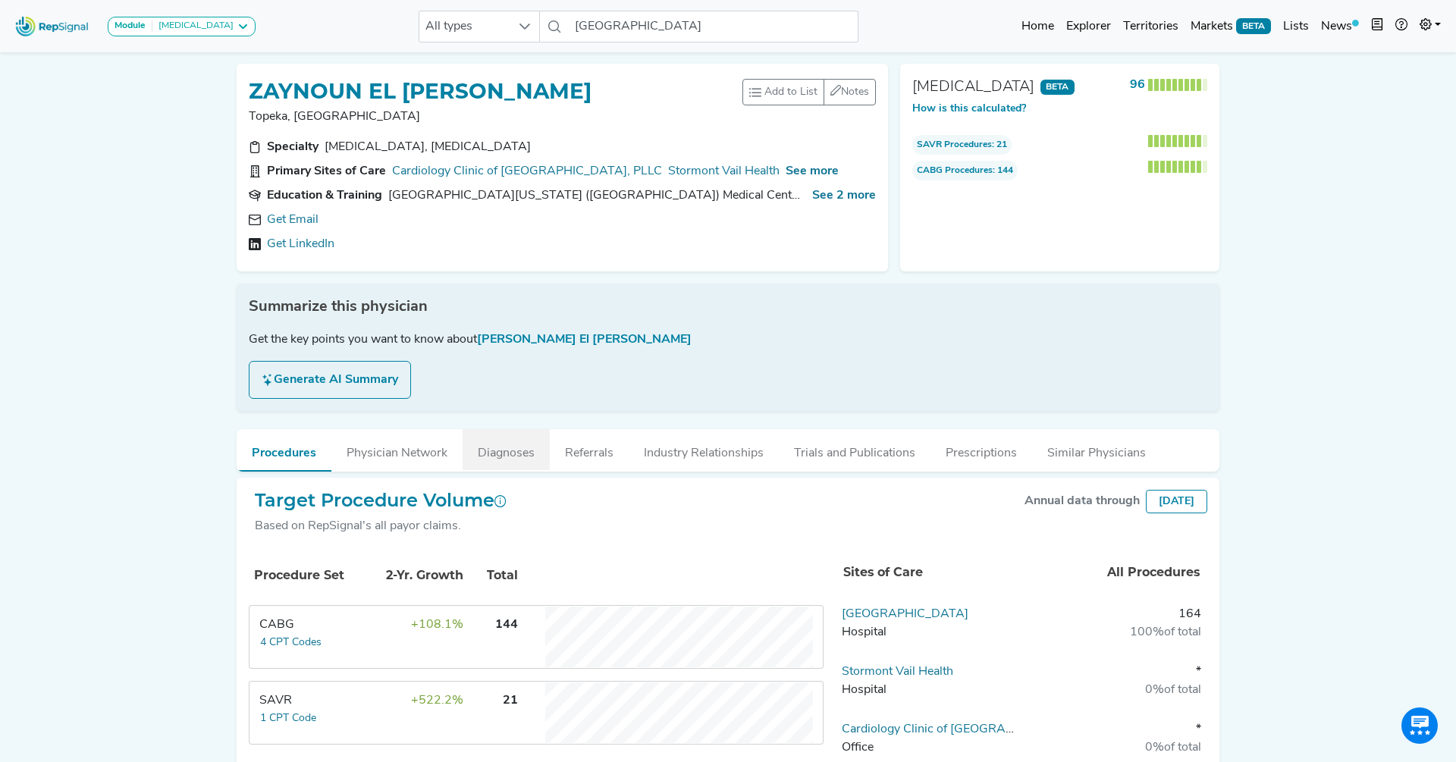
click at [496, 431] on button "Diagnoses" at bounding box center [506, 449] width 87 height 41
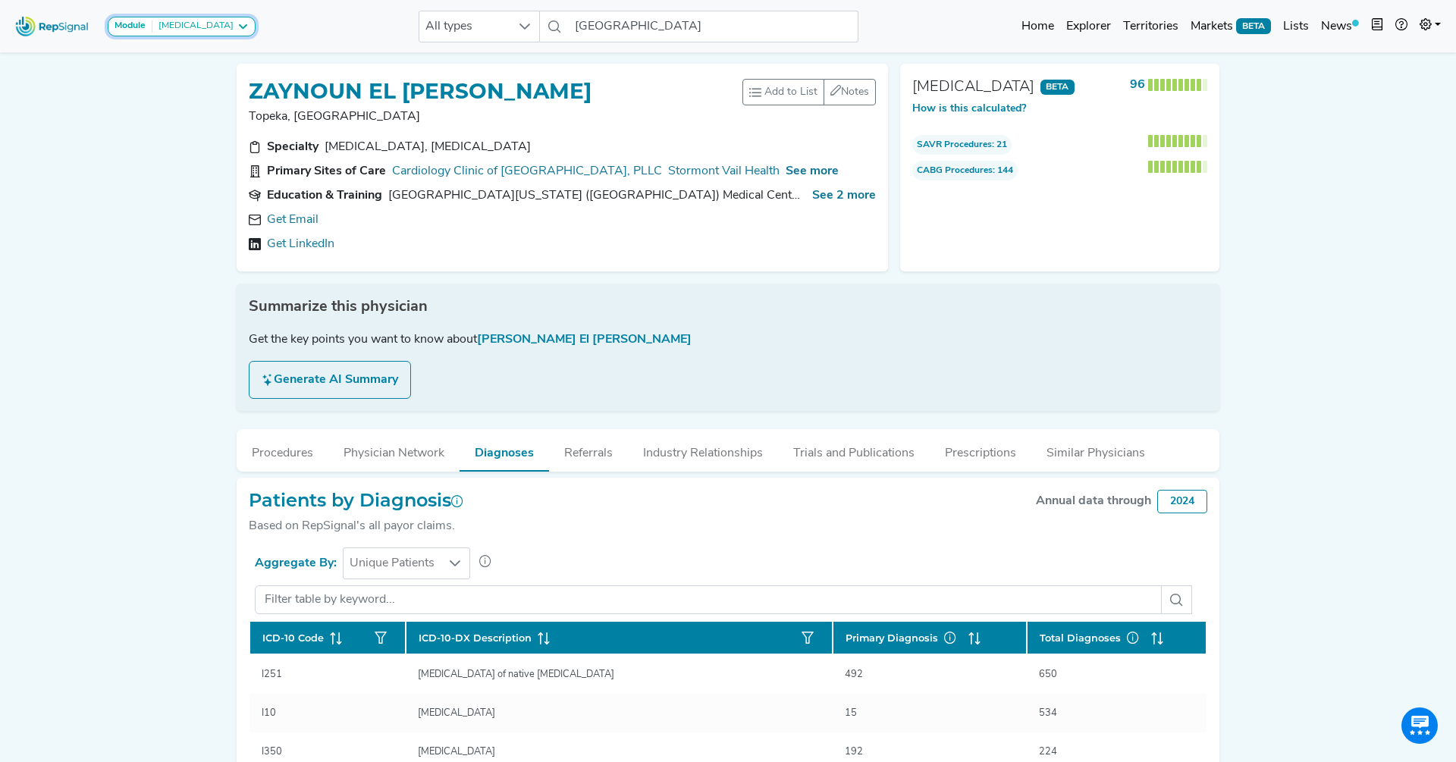
click at [220, 28] on div "Cardiac Surgery" at bounding box center [192, 26] width 81 height 12
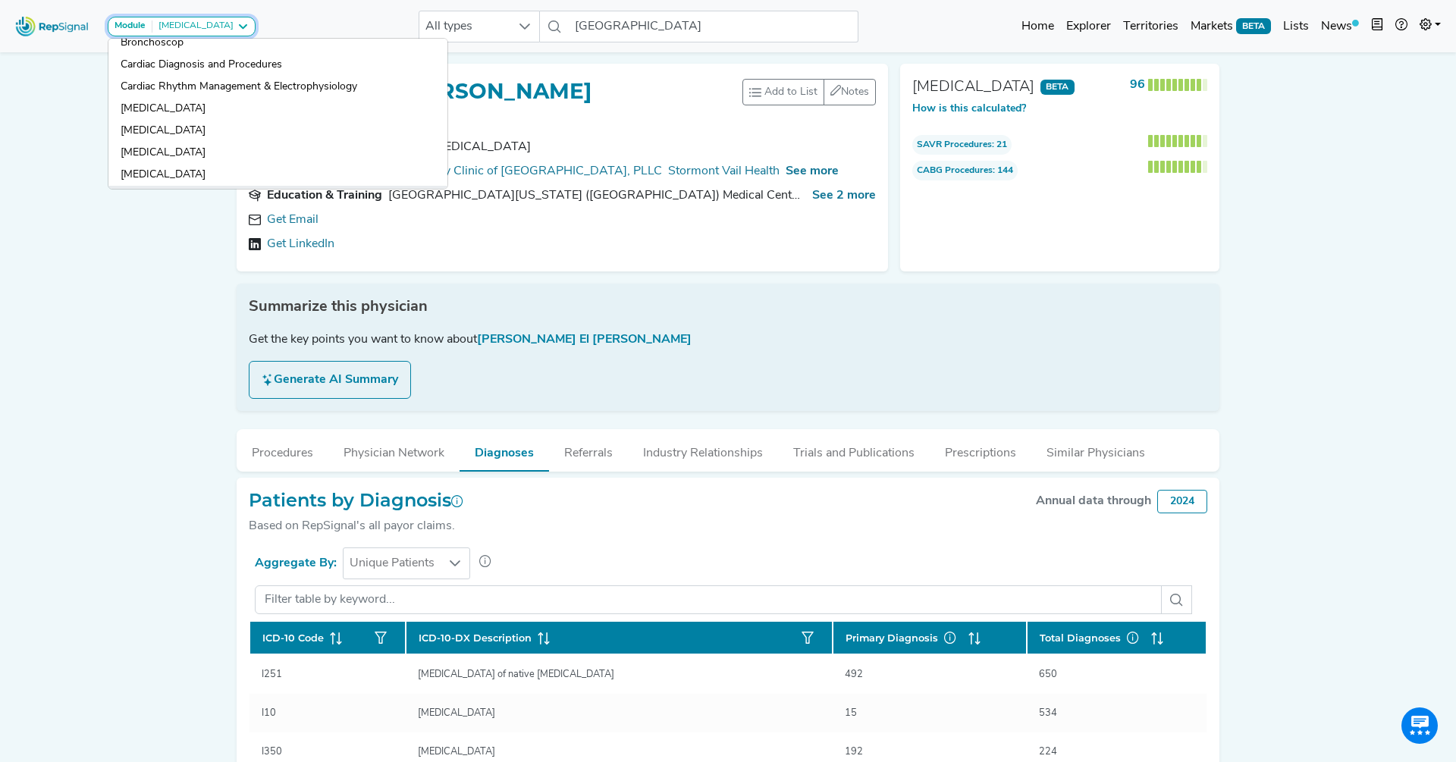
scroll to position [273, 0]
click at [224, 59] on link "Cardiac Diagnosis and Procedures" at bounding box center [277, 69] width 339 height 22
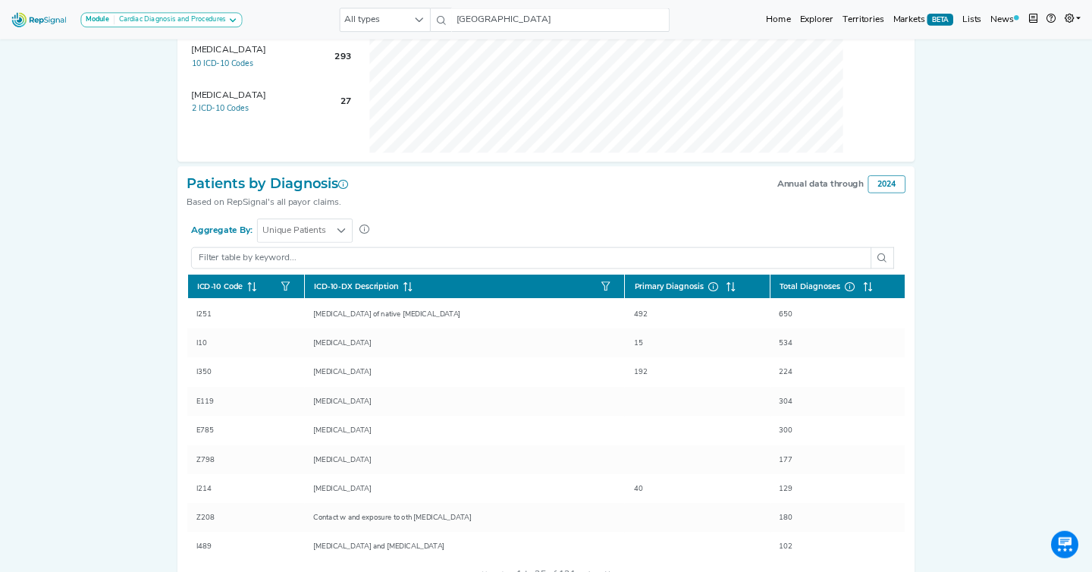
scroll to position [0, 0]
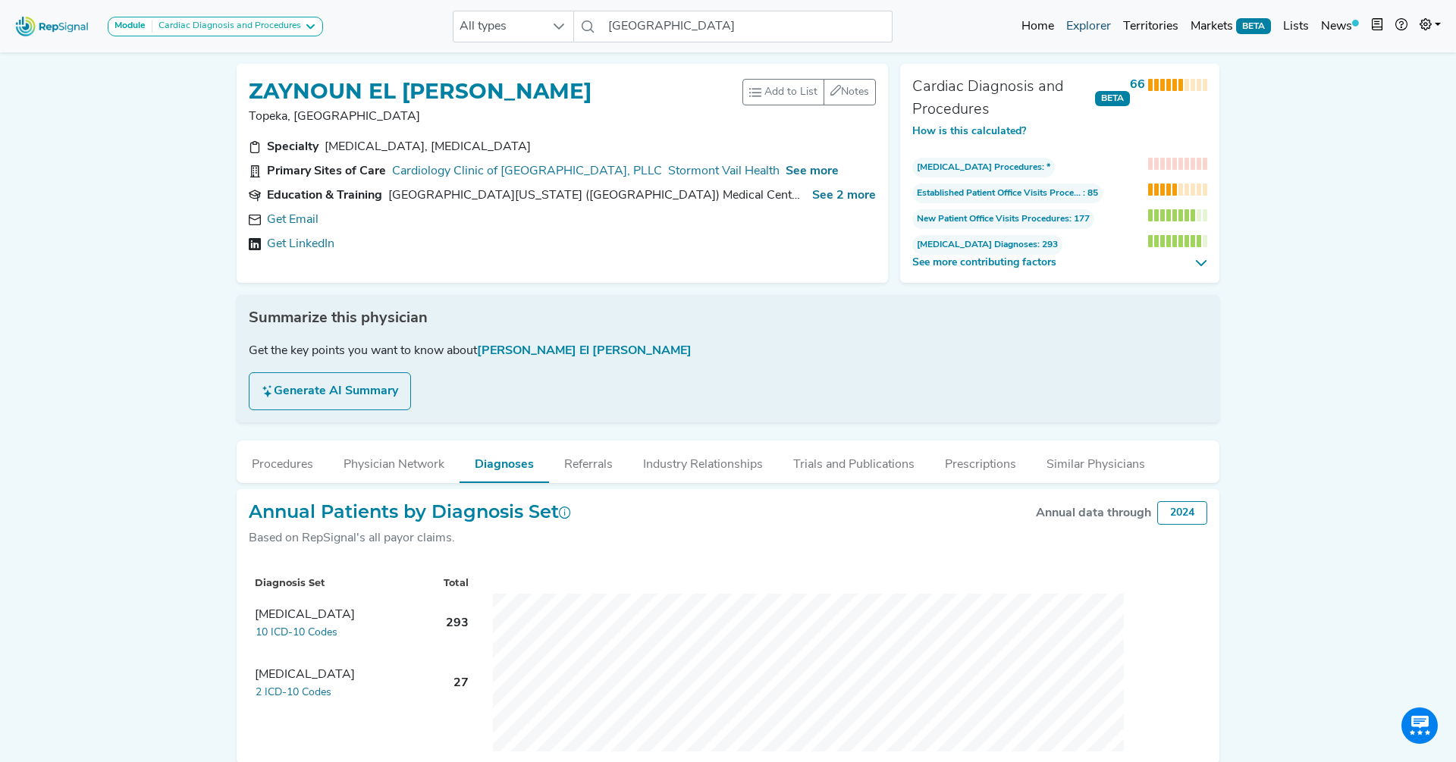
click at [1077, 33] on link "Explorer" at bounding box center [1088, 26] width 57 height 30
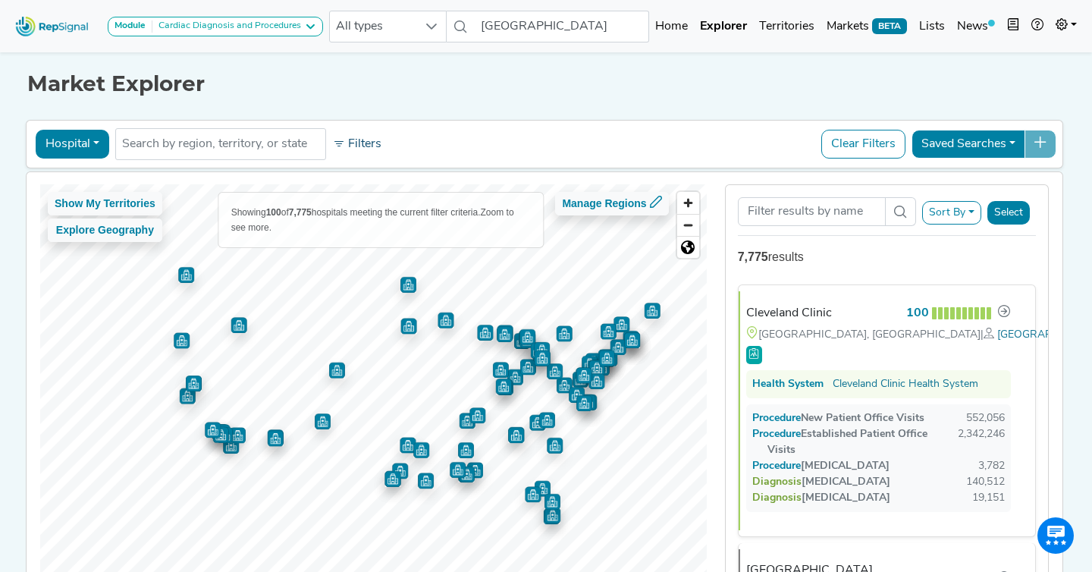
click at [358, 144] on button "Filters" at bounding box center [357, 144] width 56 height 26
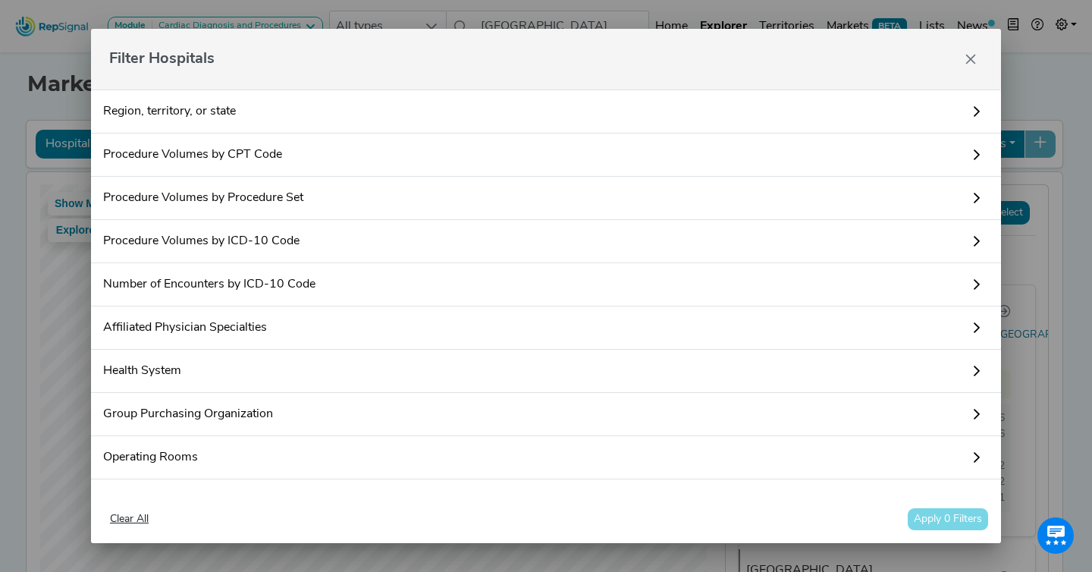
click at [244, 282] on link "Number of Encounters by ICD-10 Code" at bounding box center [546, 284] width 910 height 43
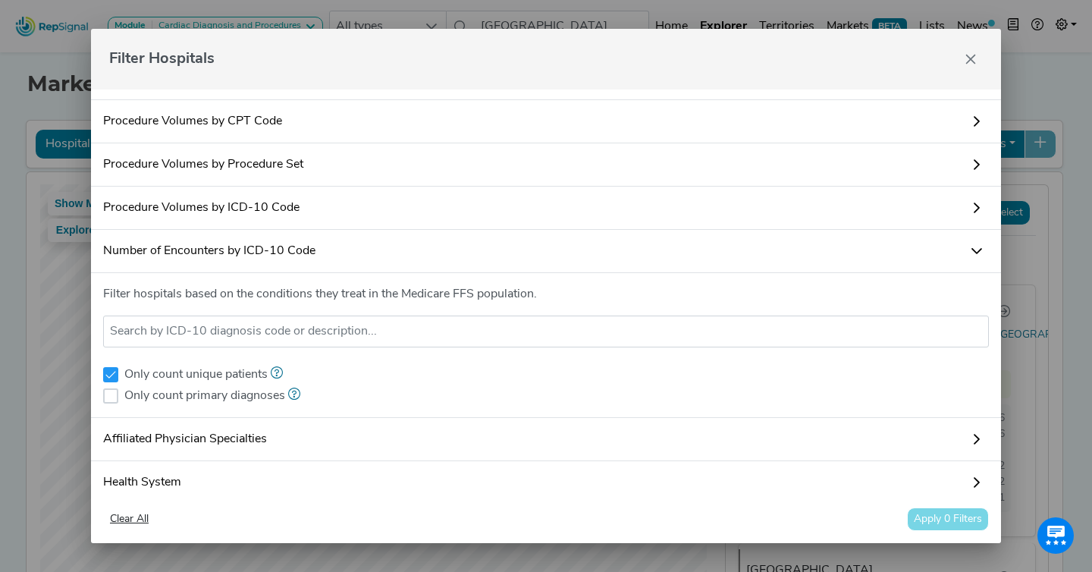
scroll to position [23, 0]
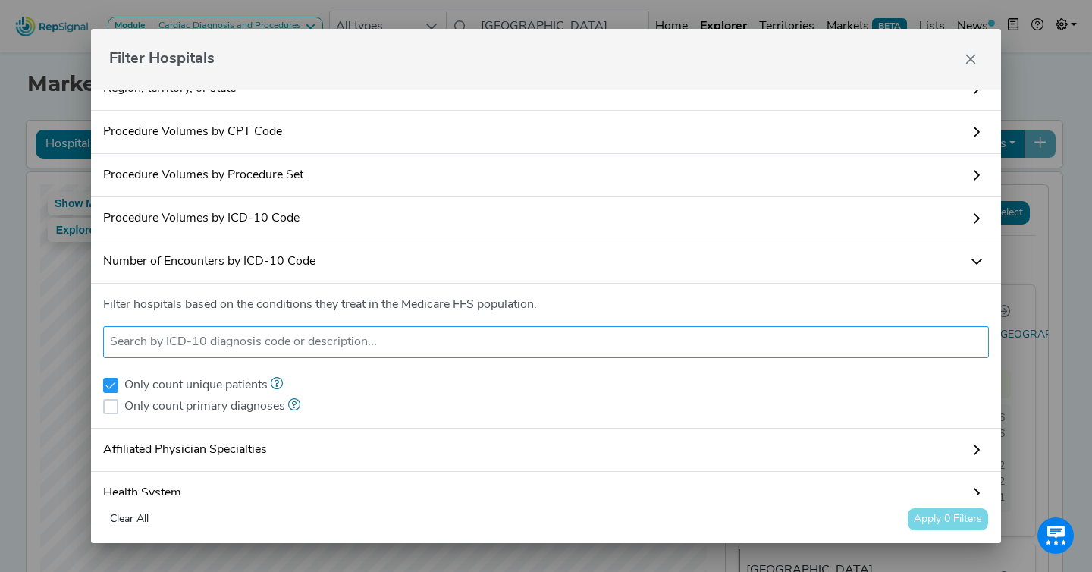
click at [241, 345] on input "text" at bounding box center [546, 342] width 872 height 18
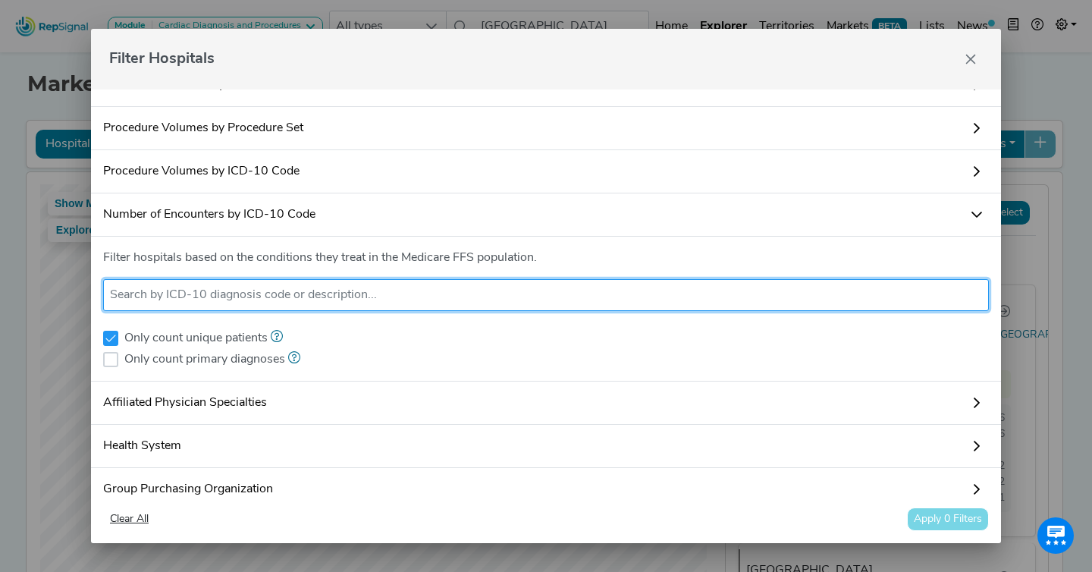
scroll to position [68, 0]
click at [250, 298] on input "text" at bounding box center [546, 296] width 872 height 18
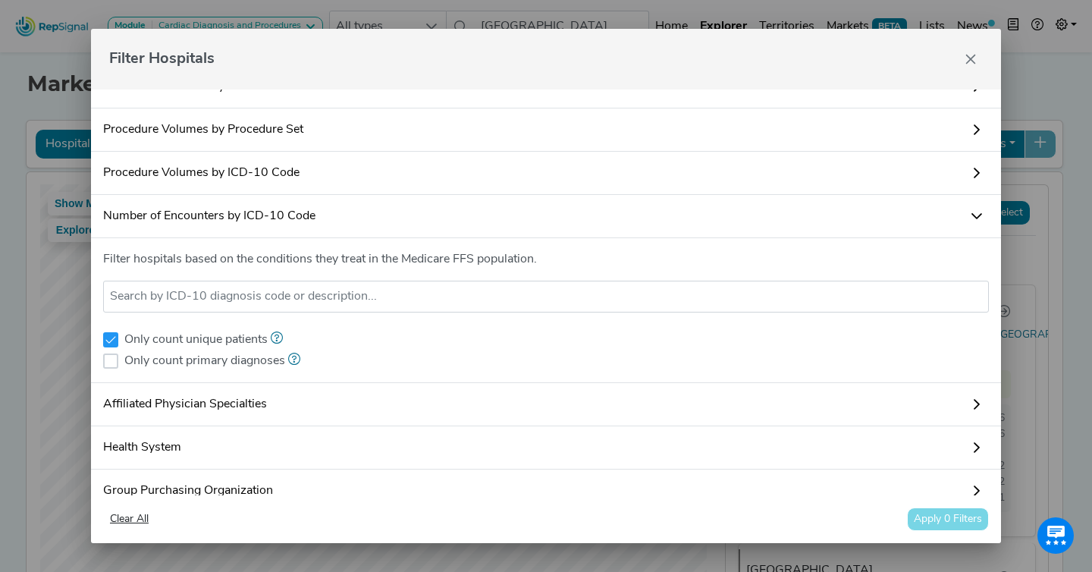
click at [416, 329] on div "Filter hospitals based on the conditions they treat in the Medicare FFS populat…" at bounding box center [546, 310] width 910 height 145
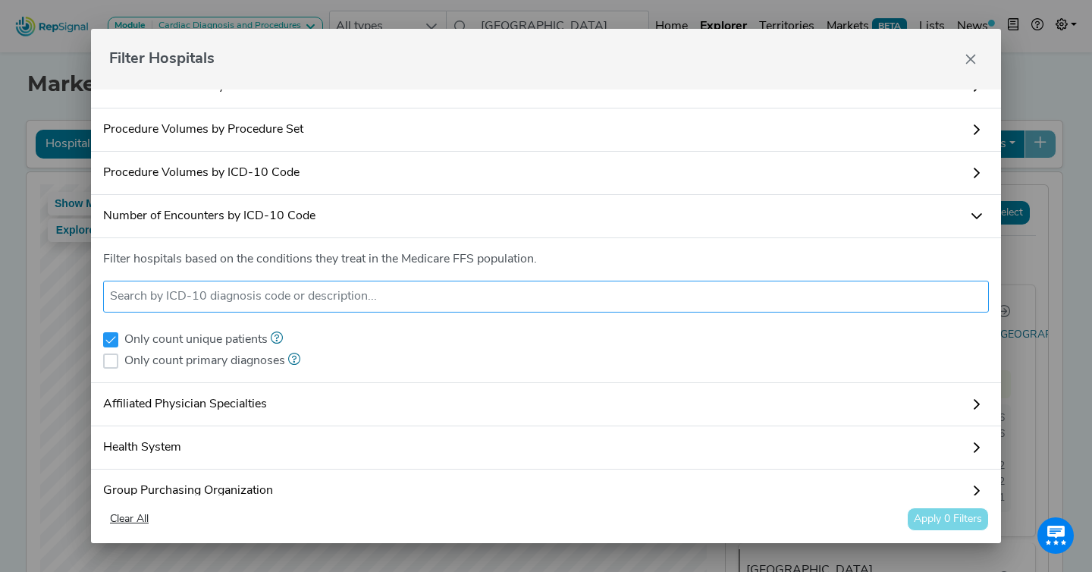
click at [403, 309] on ul at bounding box center [546, 297] width 886 height 32
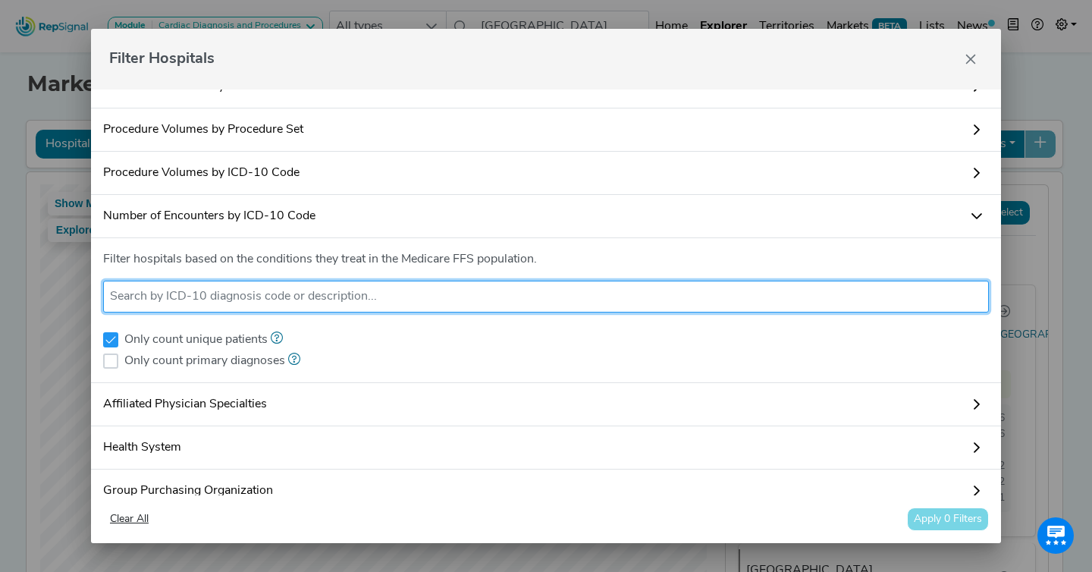
click at [270, 307] on li at bounding box center [546, 296] width 872 height 24
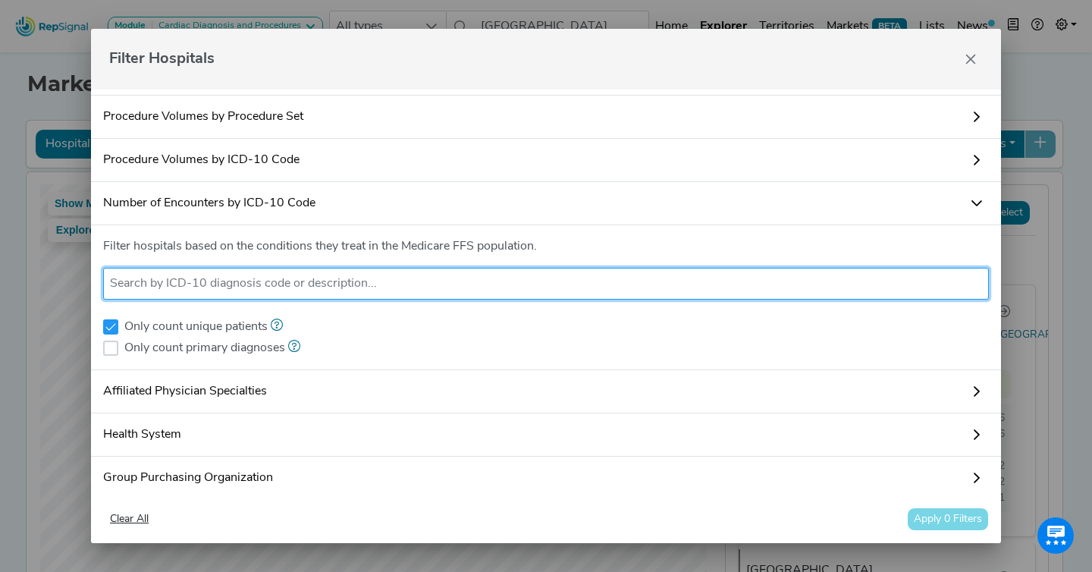
scroll to position [0, 0]
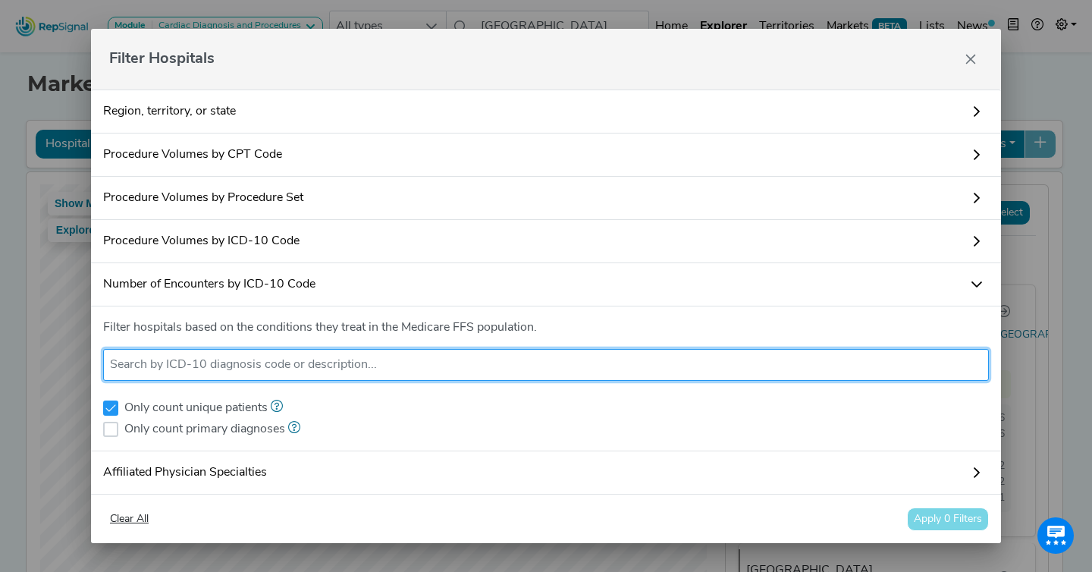
click at [237, 362] on input "text" at bounding box center [546, 365] width 872 height 18
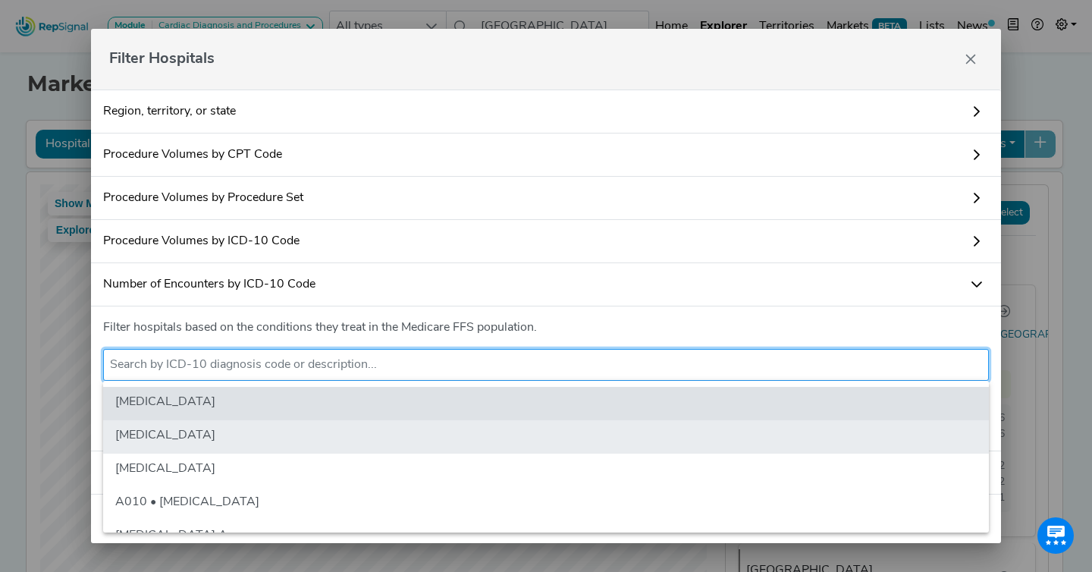
click at [217, 429] on li "A001 • Cholera due to Vibrio cholerae 01, biovar eltor" at bounding box center [546, 436] width 886 height 33
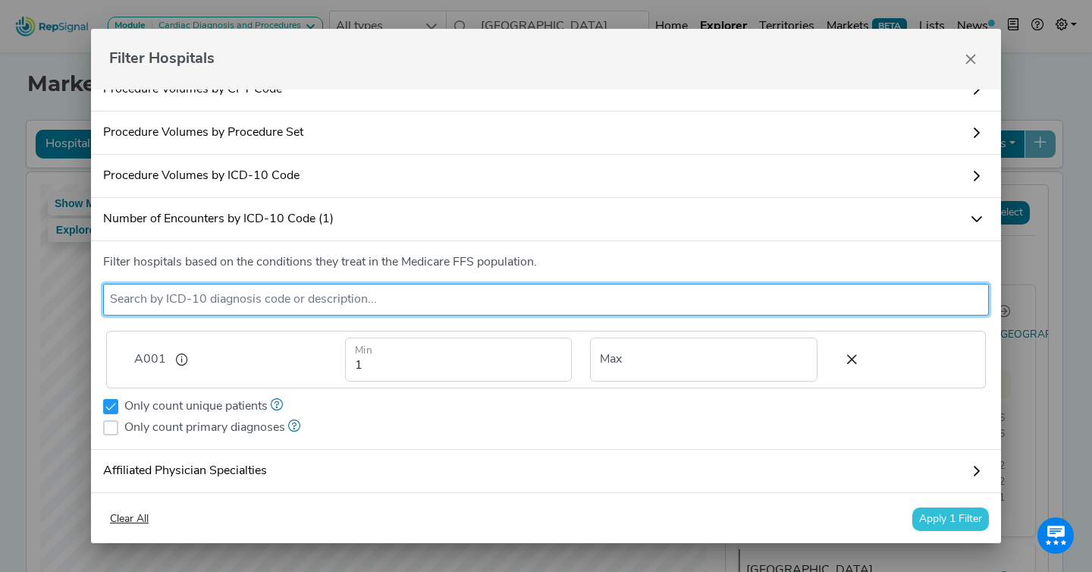
scroll to position [68, 0]
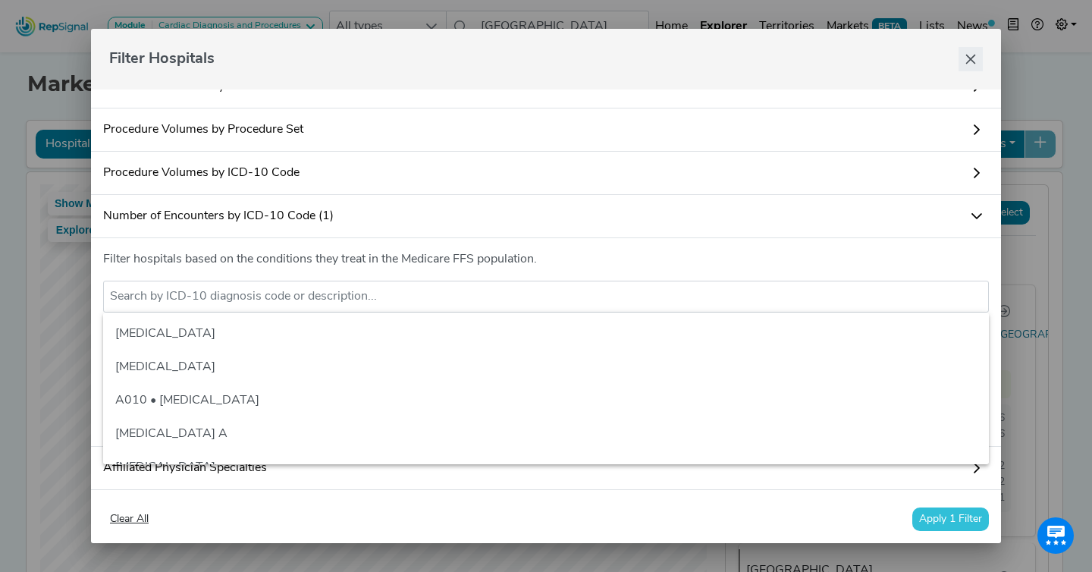
click at [963, 56] on button "Close" at bounding box center [970, 59] width 24 height 24
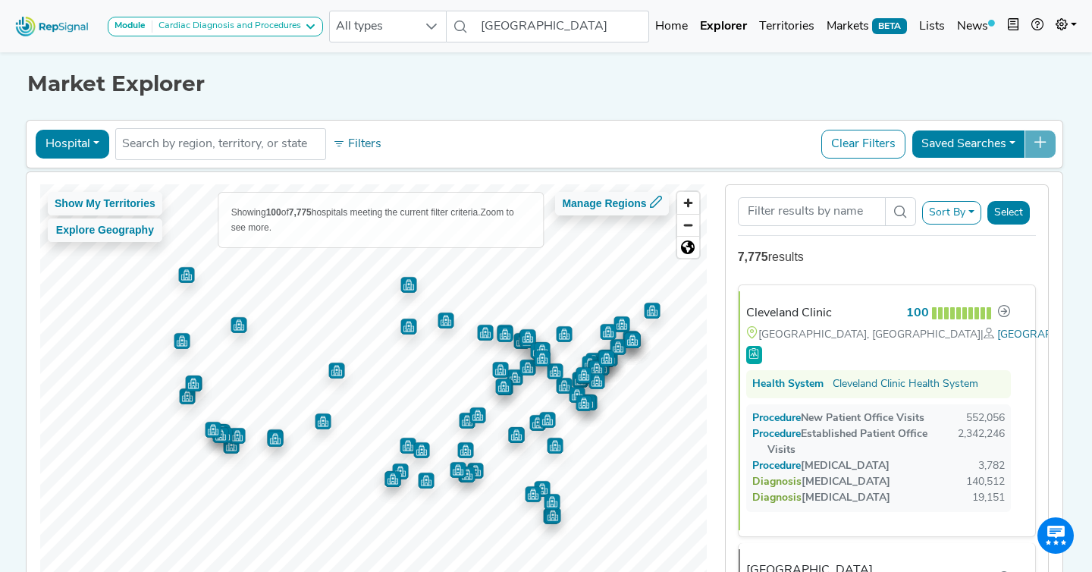
click at [67, 155] on button "Hospital" at bounding box center [73, 144] width 74 height 29
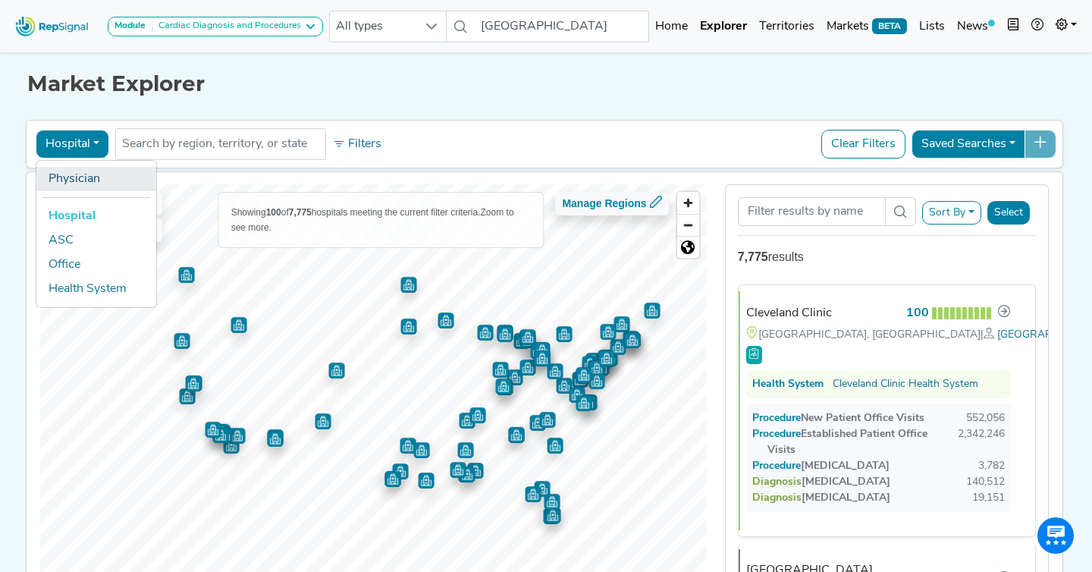
click at [67, 184] on link "Physician" at bounding box center [96, 179] width 120 height 24
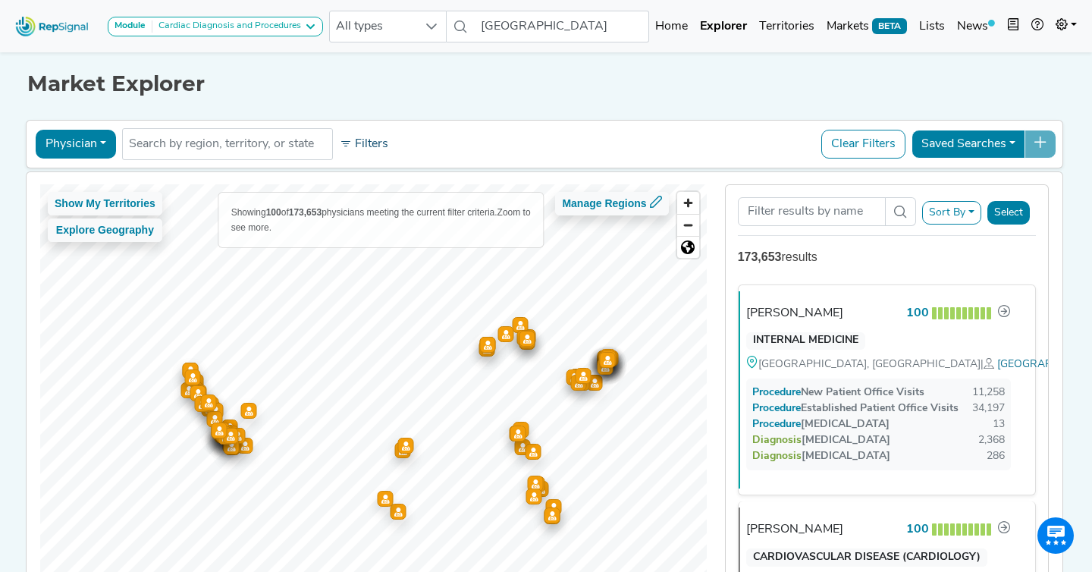
click at [379, 146] on button "Filters" at bounding box center [364, 144] width 56 height 26
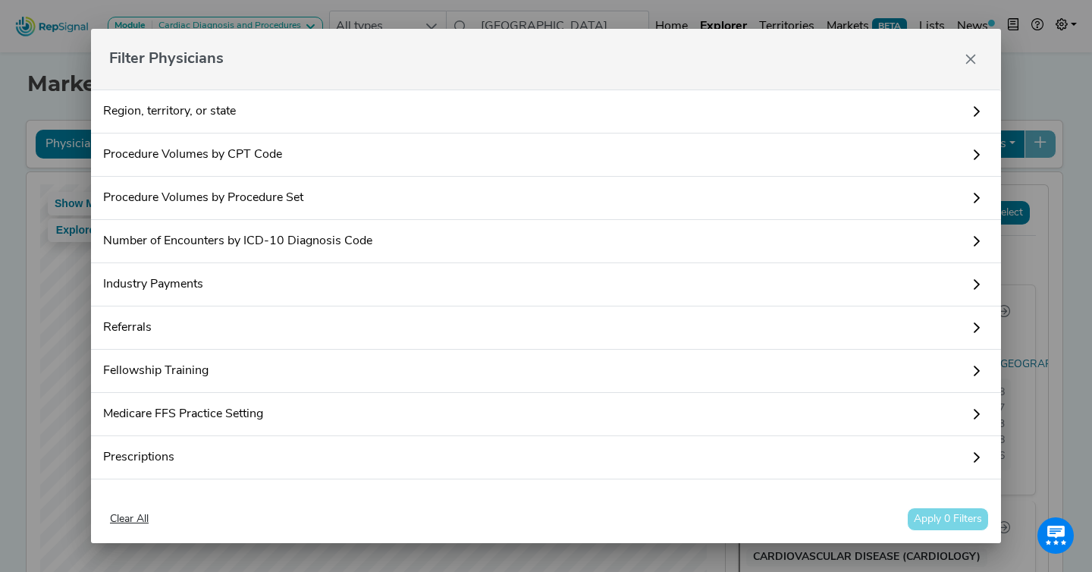
click at [246, 246] on link "Number of Encounters by ICD-10 Diagnosis Code" at bounding box center [546, 241] width 910 height 43
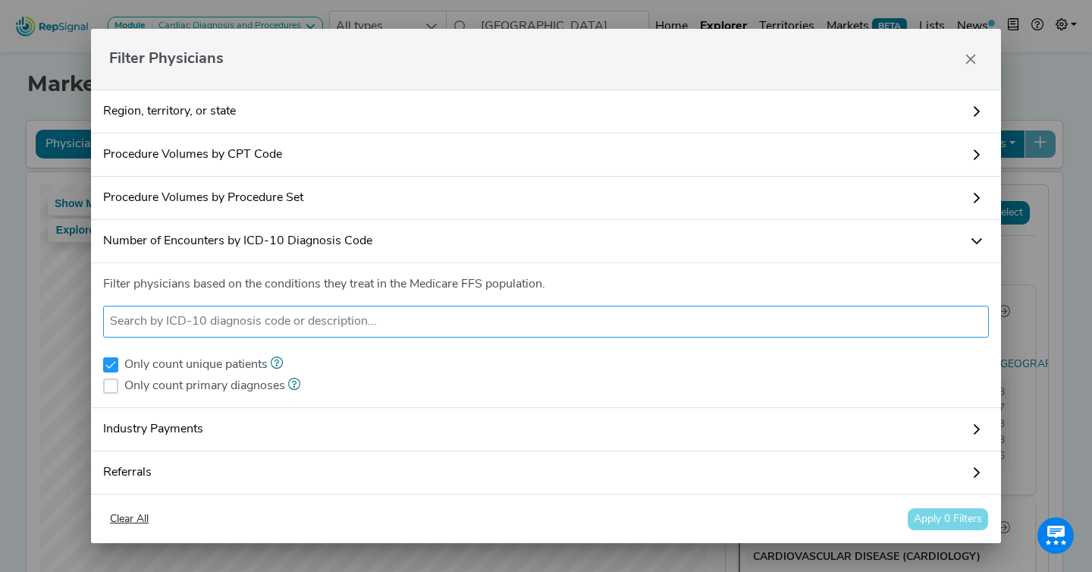
click at [236, 318] on input "text" at bounding box center [546, 321] width 872 height 18
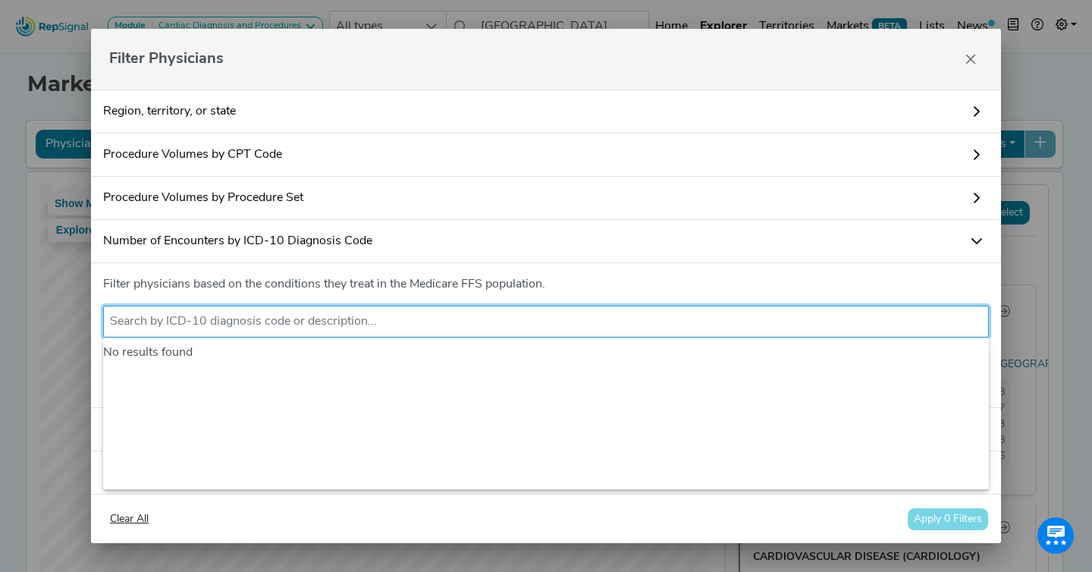
click at [235, 286] on p "Filter physicians based on the conditions they treat in the Medicare FFS popula…" at bounding box center [546, 284] width 886 height 18
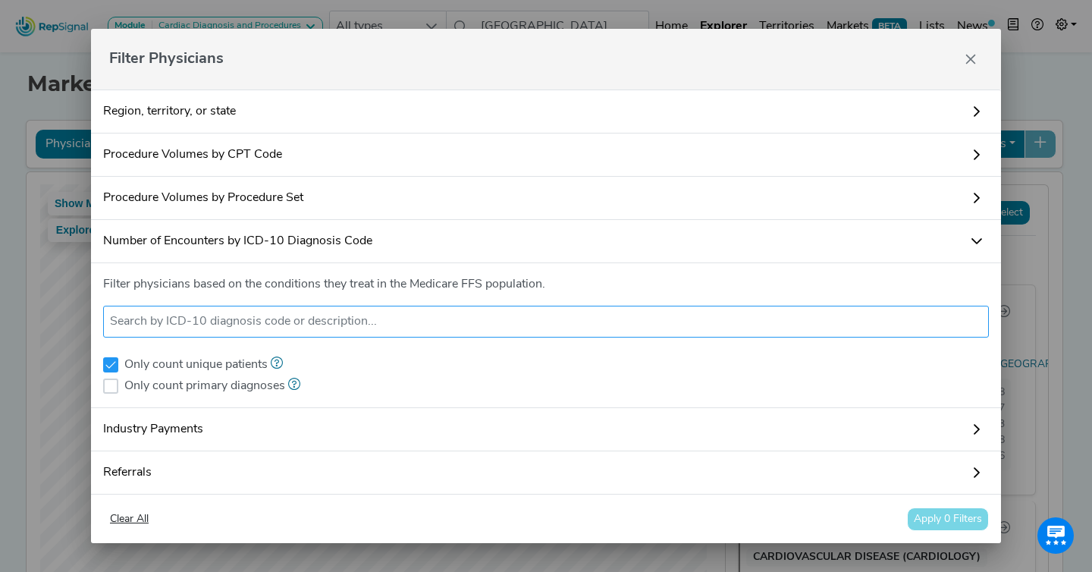
click at [226, 318] on input "text" at bounding box center [546, 321] width 872 height 18
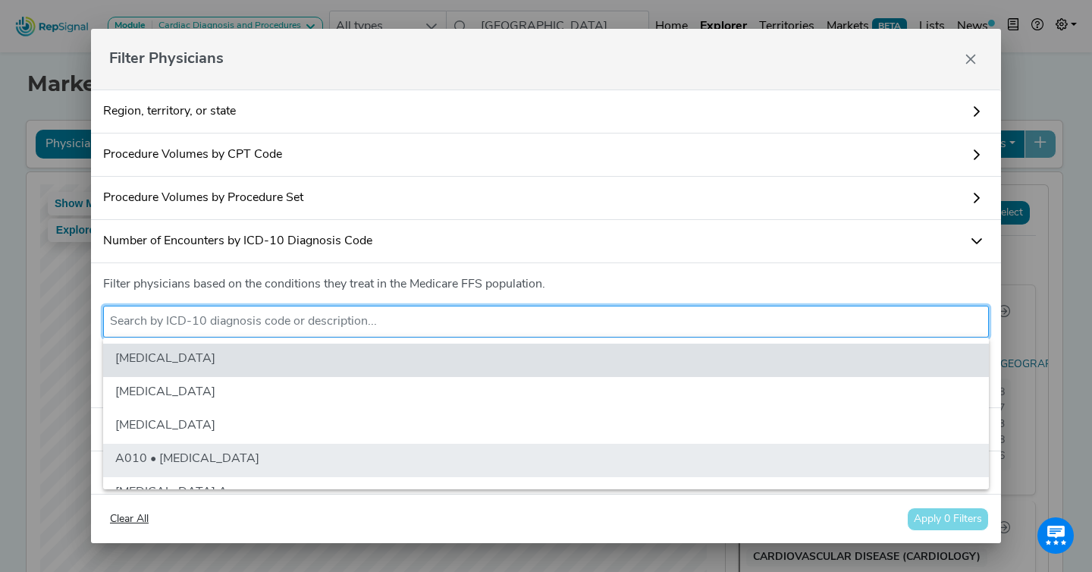
click at [209, 463] on li "A010 • Typhoid fever" at bounding box center [546, 460] width 886 height 33
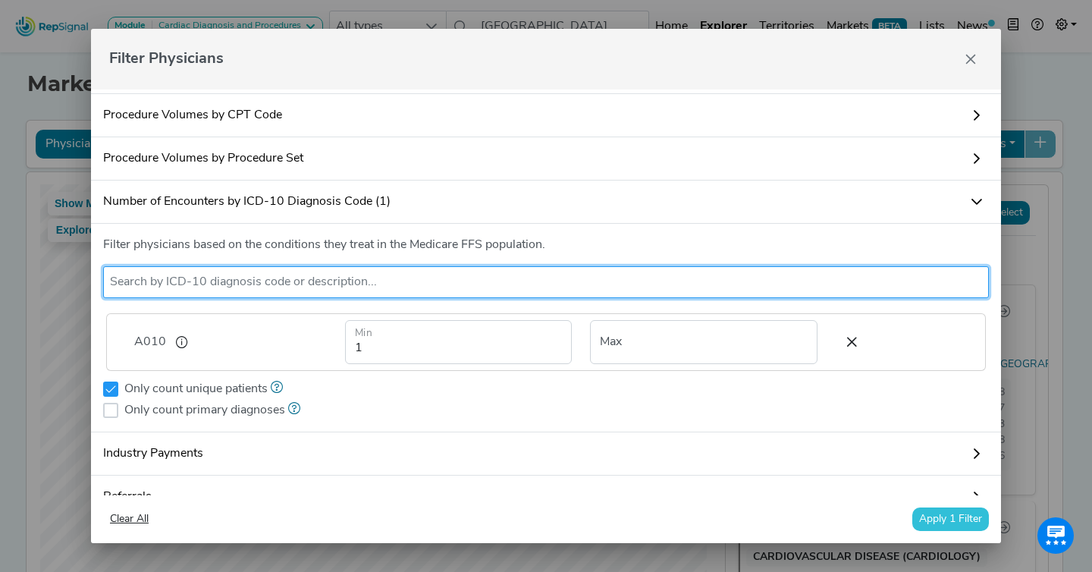
scroll to position [41, 0]
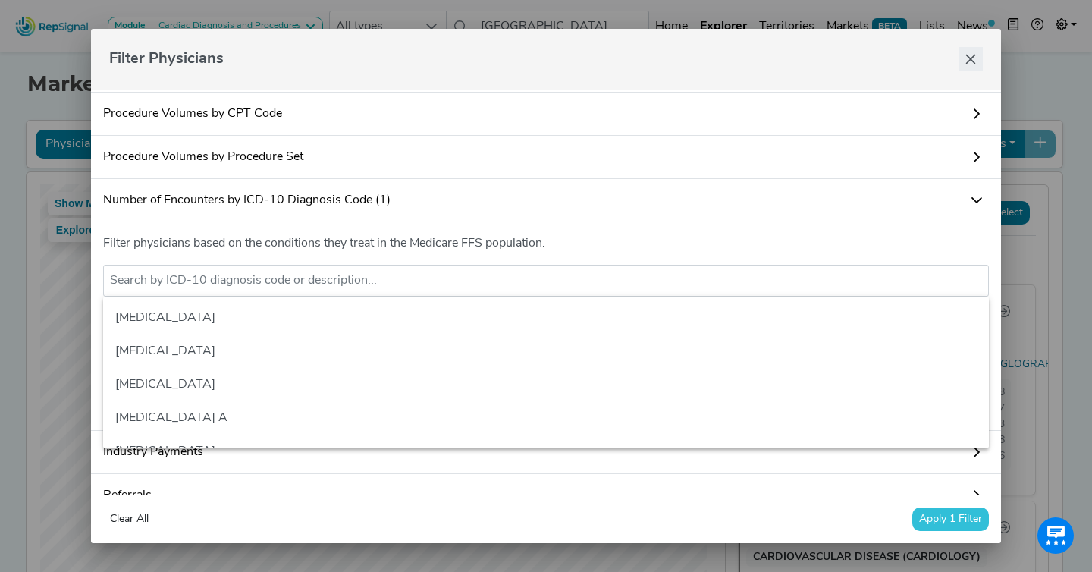
click at [981, 54] on div "Filter Physicians" at bounding box center [546, 59] width 910 height 61
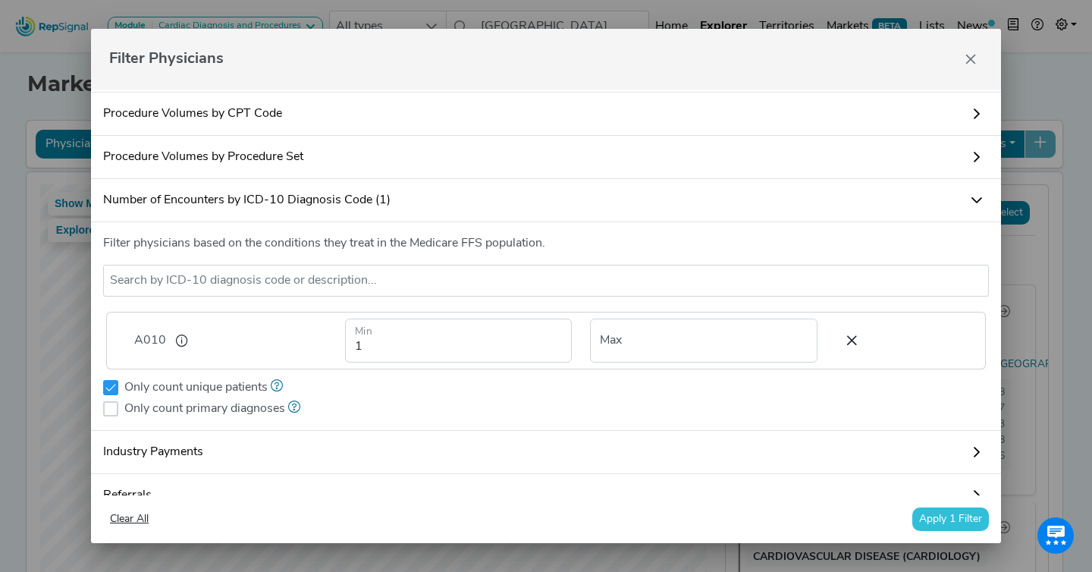
click at [967, 55] on icon "Close" at bounding box center [971, 59] width 10 height 10
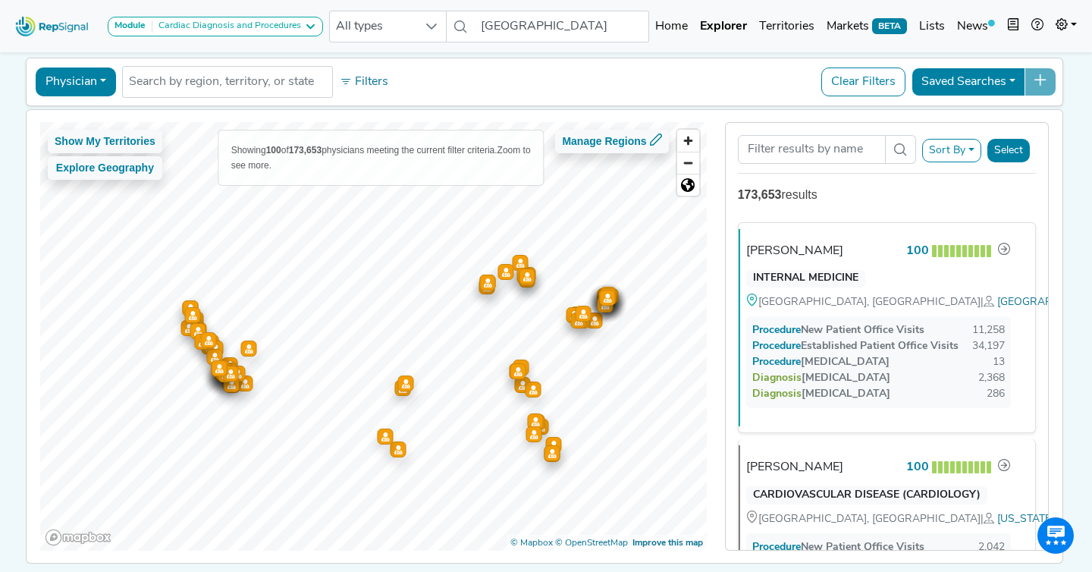
scroll to position [63, 0]
click at [74, 86] on button "Physician" at bounding box center [76, 81] width 80 height 29
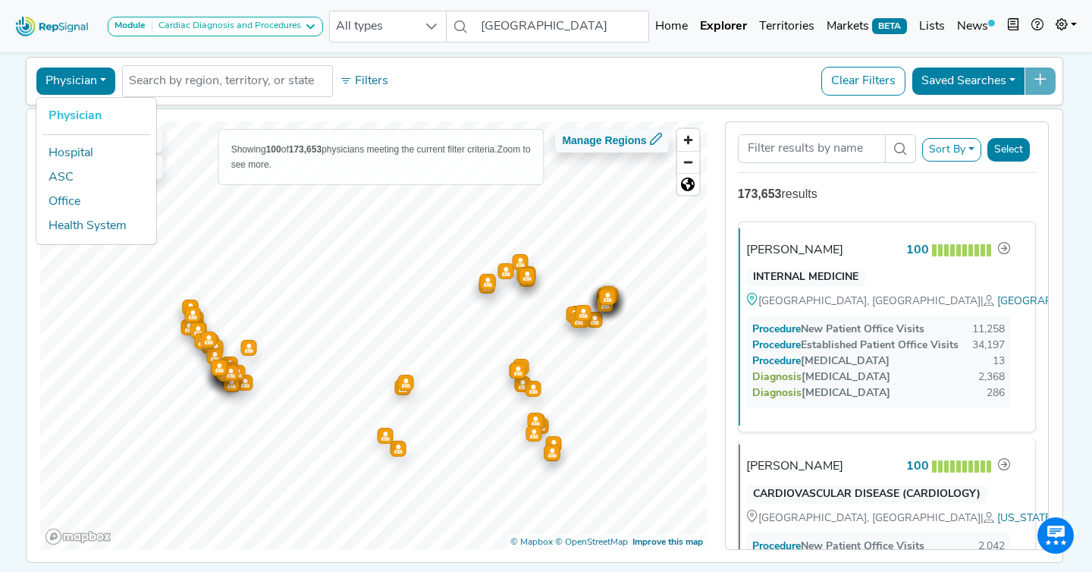
click at [74, 112] on link "Physician" at bounding box center [96, 116] width 120 height 24
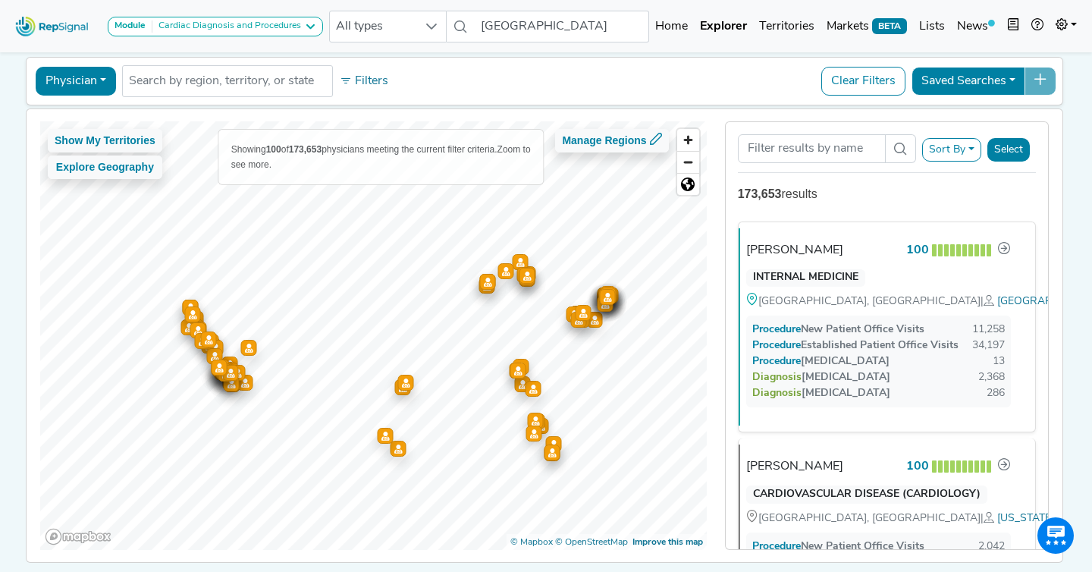
click at [77, 79] on button "Physician" at bounding box center [76, 81] width 80 height 29
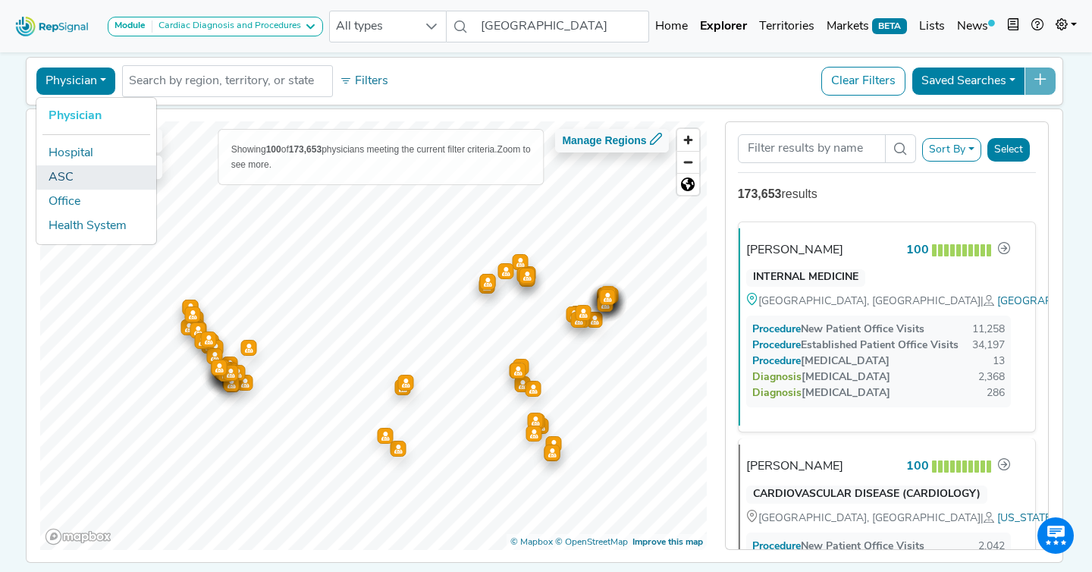
click at [77, 168] on link "ASC" at bounding box center [96, 177] width 120 height 24
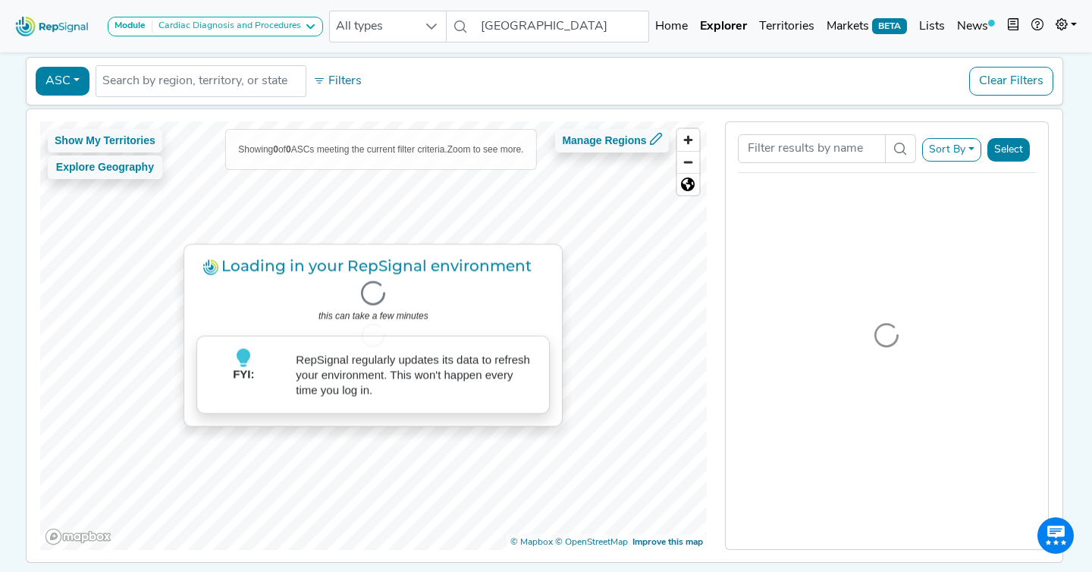
click at [65, 88] on button "ASC" at bounding box center [63, 81] width 54 height 29
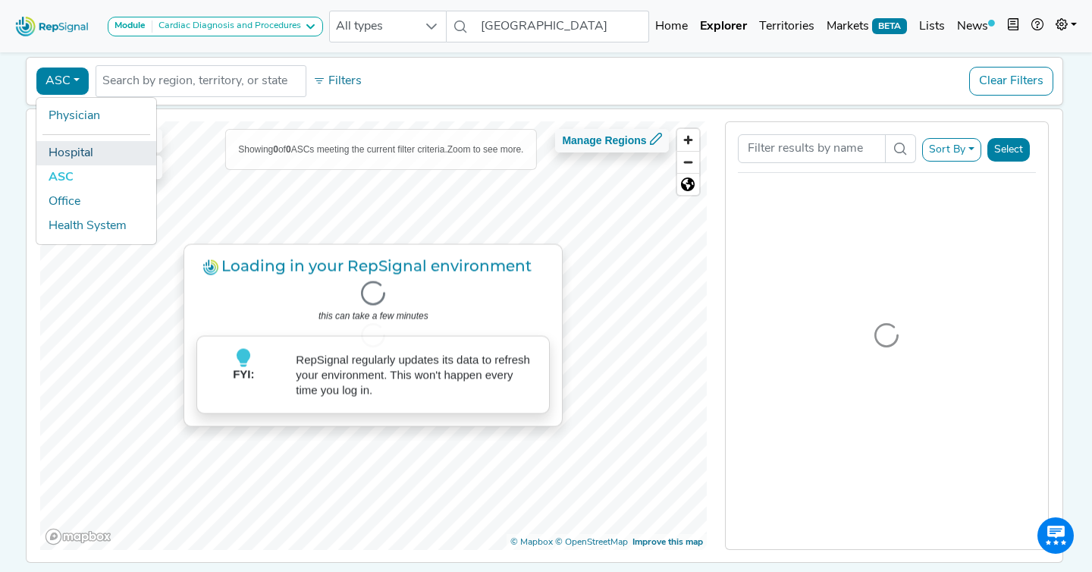
click at [65, 155] on link "Hospital" at bounding box center [96, 153] width 120 height 24
